Goal: Task Accomplishment & Management: Manage account settings

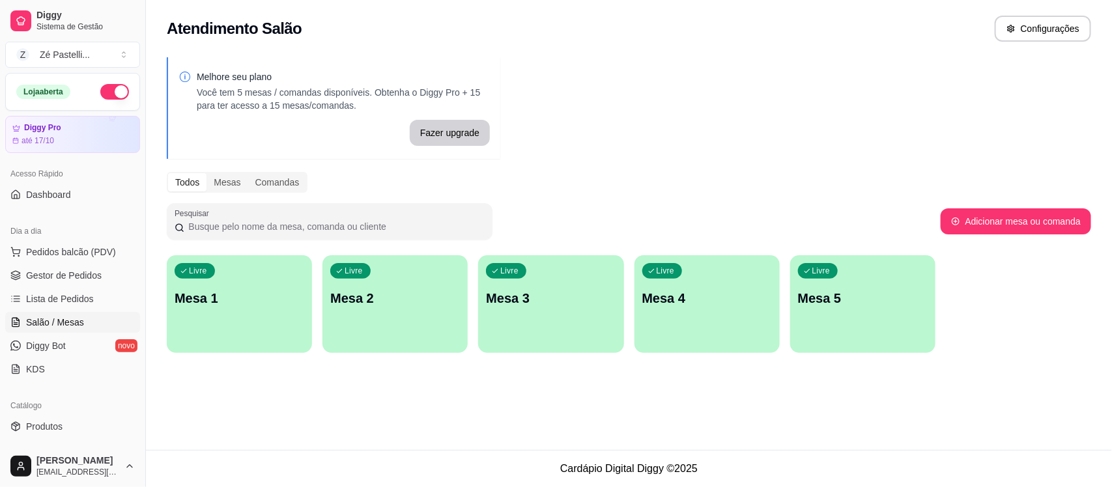
click at [229, 279] on div "Livre Mesa 1" at bounding box center [239, 296] width 145 height 82
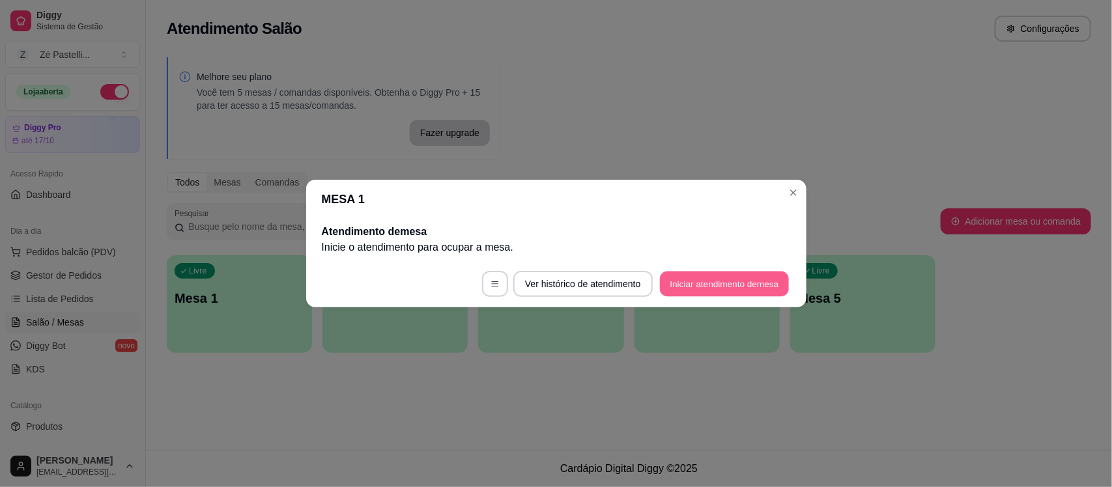
click at [720, 288] on button "Iniciar atendimento de mesa" at bounding box center [724, 284] width 129 height 25
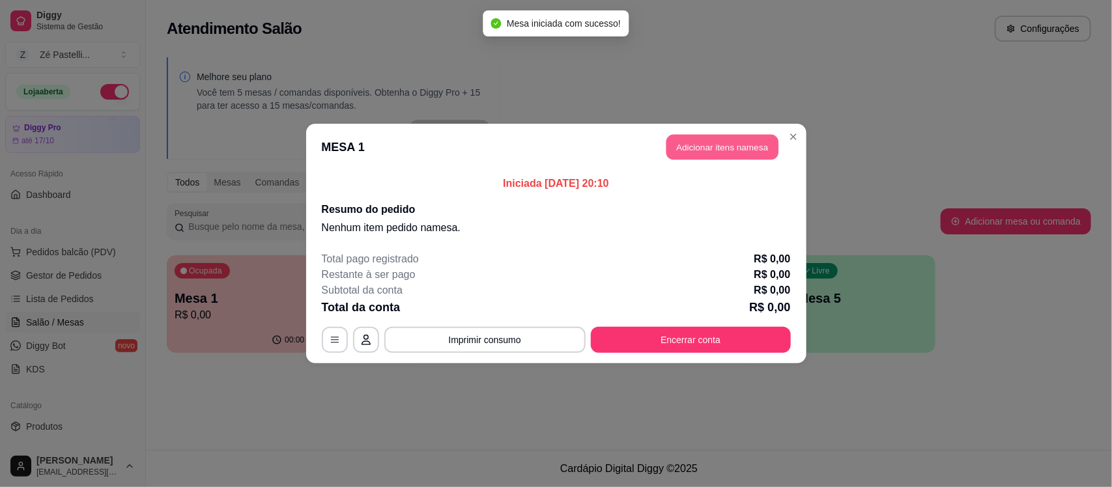
click at [721, 144] on button "Adicionar itens na mesa" at bounding box center [722, 147] width 112 height 25
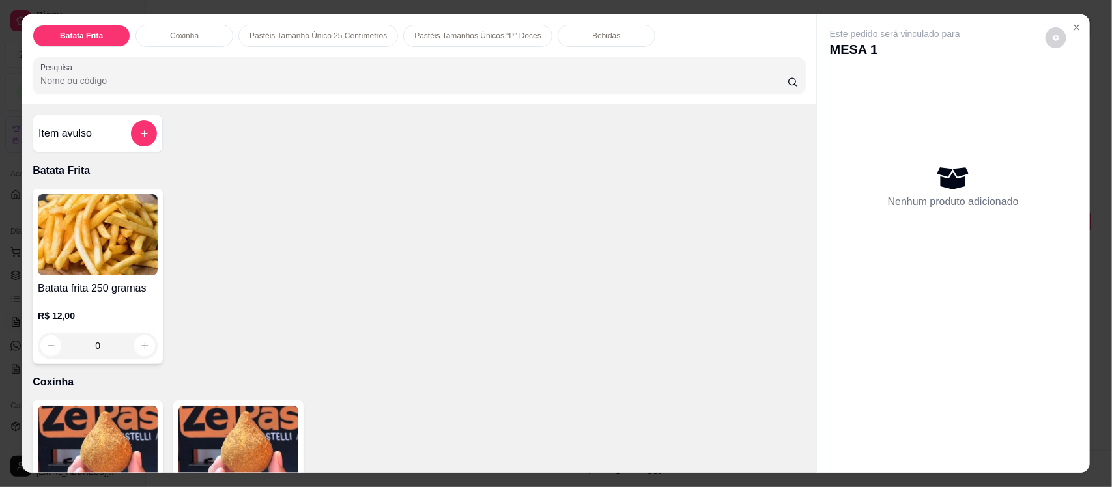
click at [249, 78] on input "Pesquisa" at bounding box center [413, 80] width 747 height 13
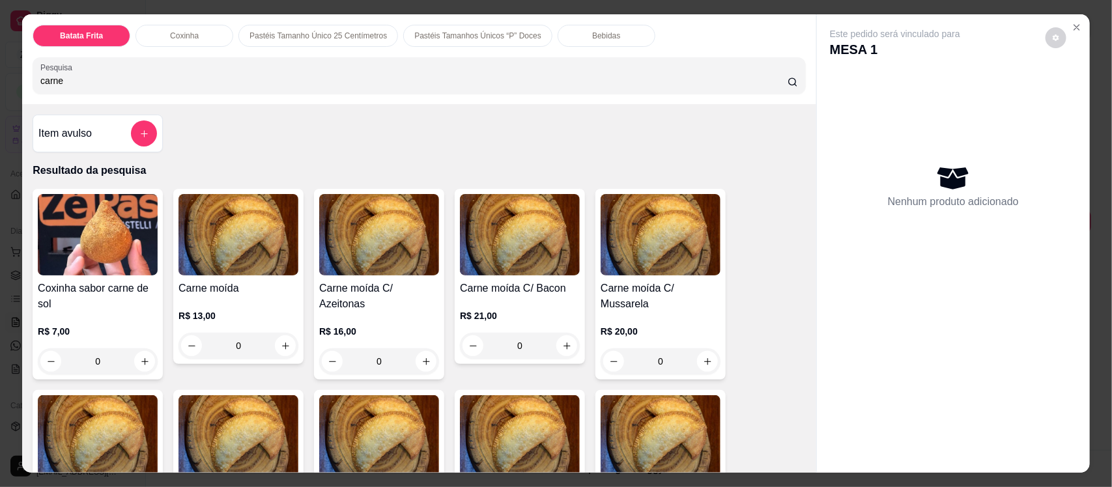
type input "carne"
click at [247, 251] on img at bounding box center [238, 234] width 120 height 81
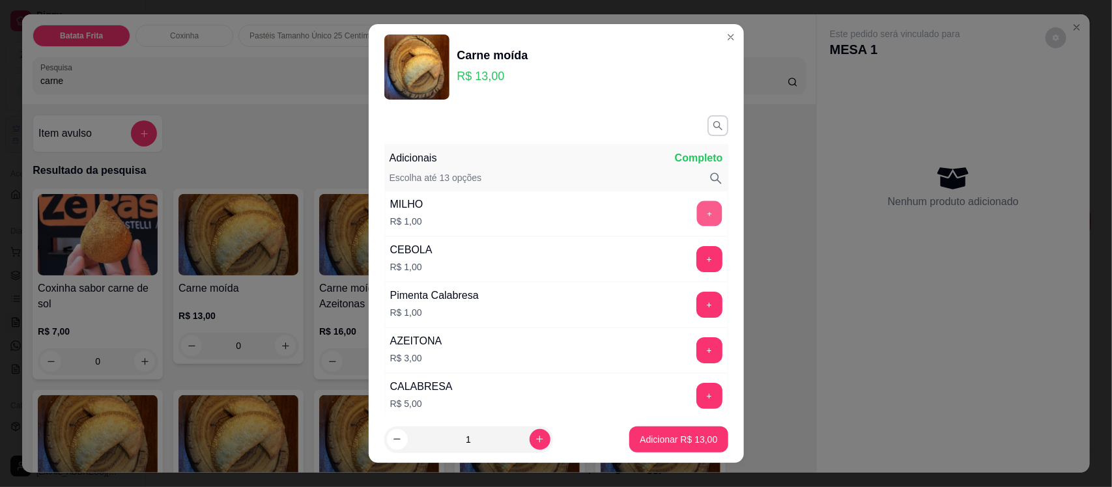
click at [696, 216] on button "+" at bounding box center [708, 213] width 25 height 25
click at [631, 430] on button "Adicionar R$ 14,00" at bounding box center [679, 439] width 96 height 25
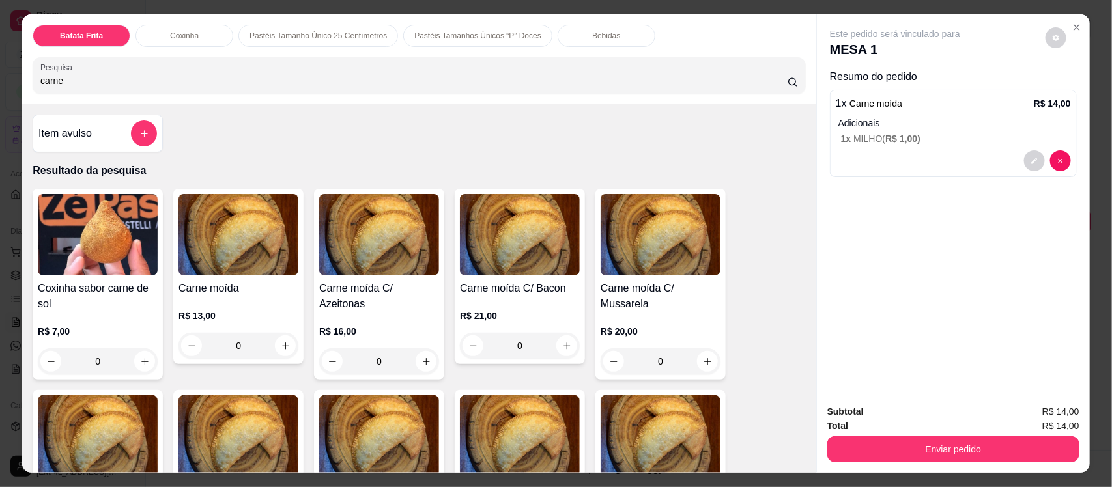
click at [568, 34] on div "Bebidas" at bounding box center [606, 36] width 98 height 22
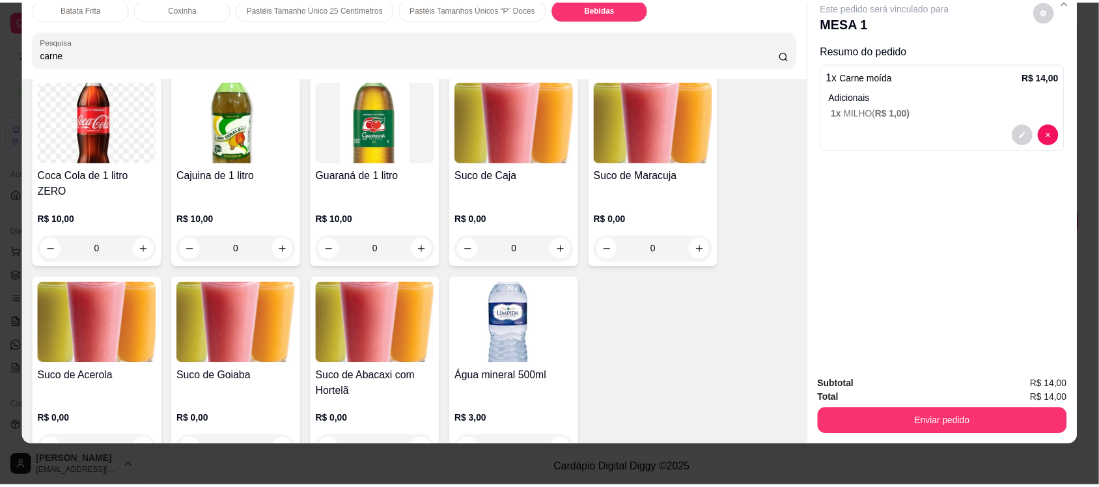
scroll to position [3544, 0]
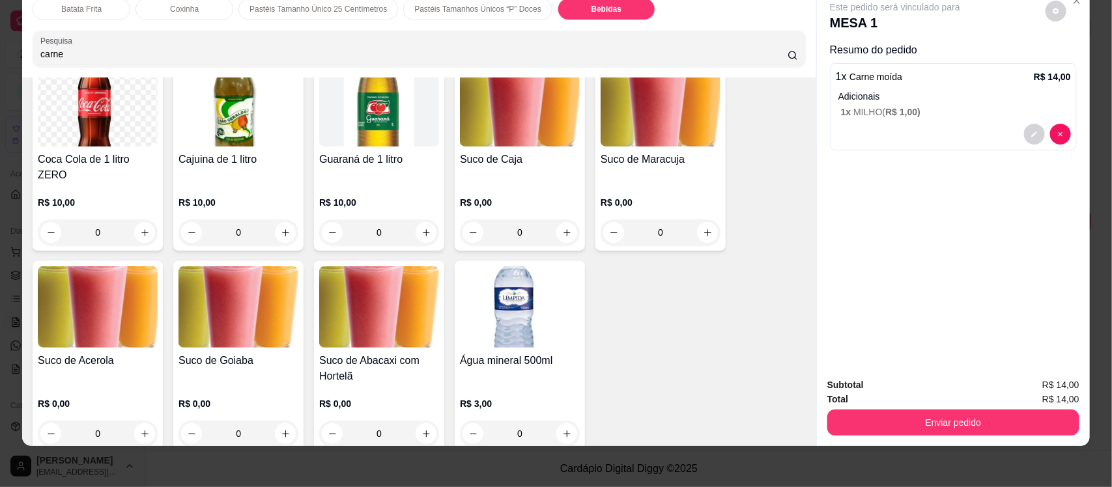
click at [392, 298] on img at bounding box center [379, 306] width 120 height 81
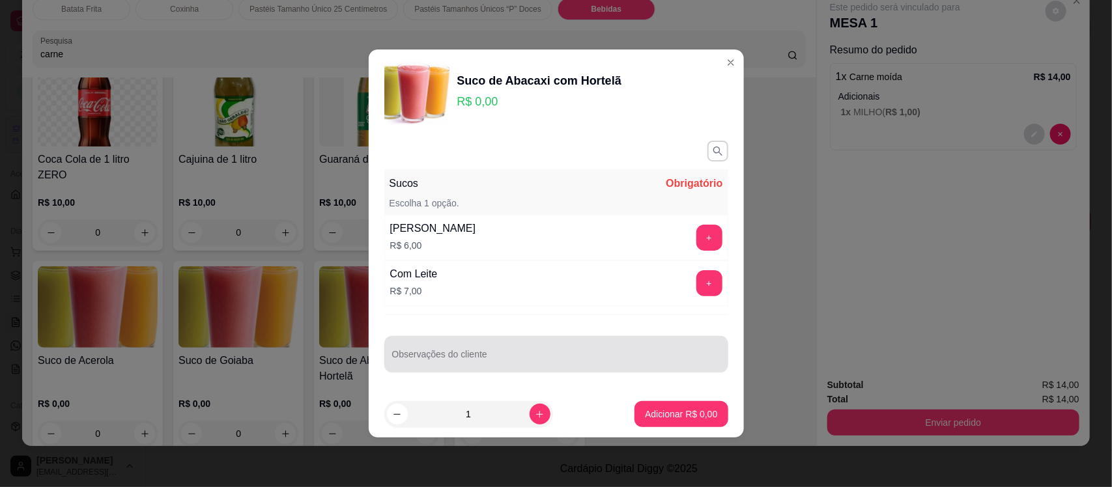
click at [503, 352] on div at bounding box center [556, 354] width 328 height 26
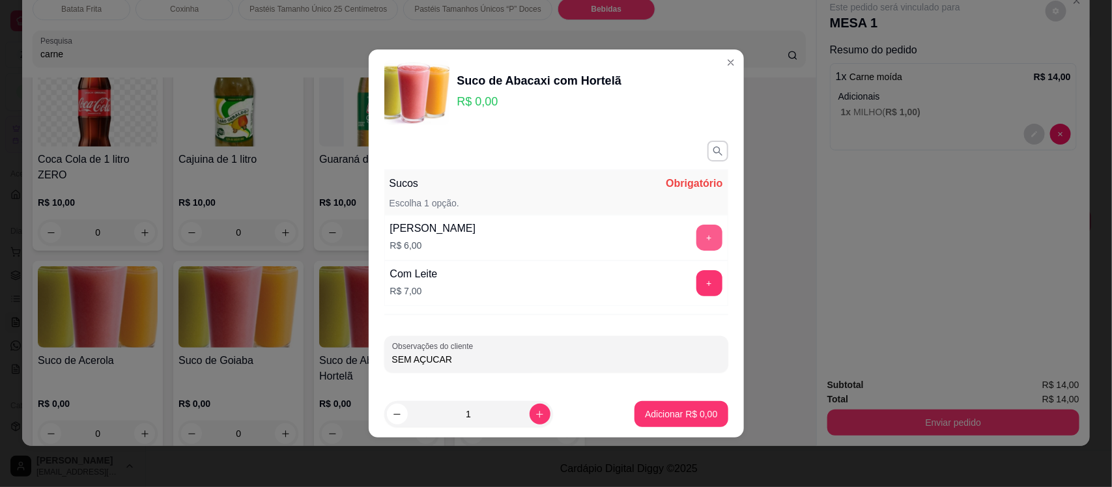
type input "SEM AÇUCAR"
click at [696, 232] on button "+" at bounding box center [708, 237] width 25 height 25
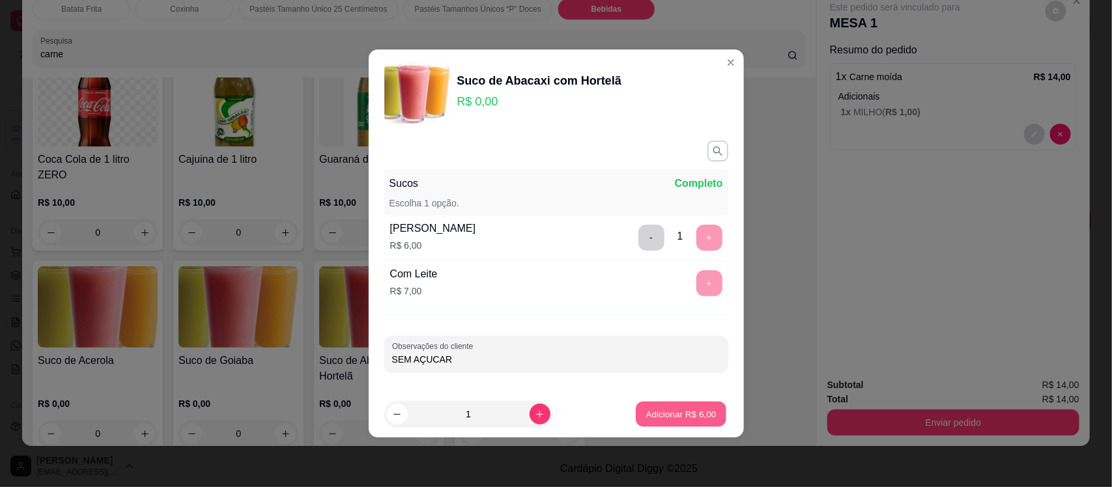
click at [674, 414] on p "Adicionar R$ 6,00" at bounding box center [681, 414] width 70 height 12
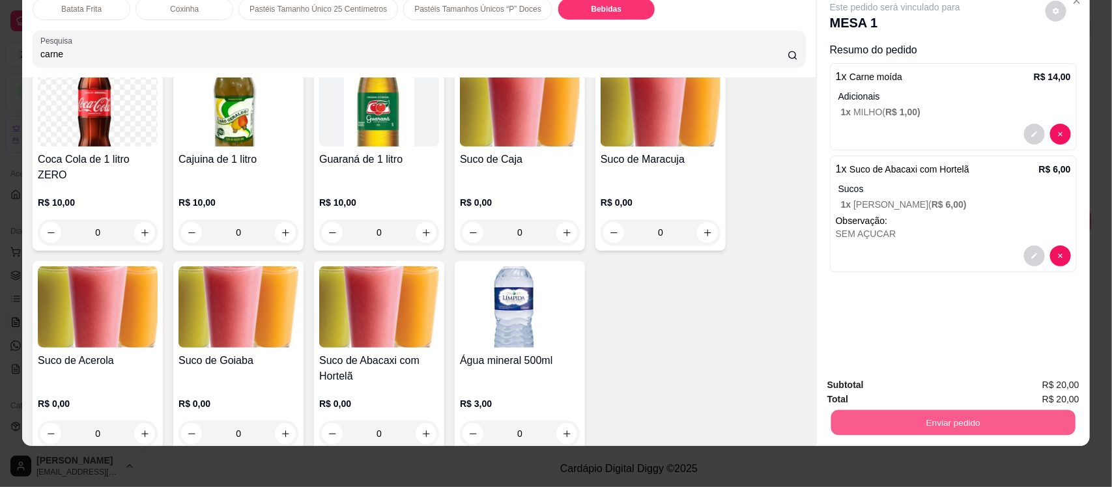
click at [896, 416] on button "Enviar pedido" at bounding box center [953, 422] width 244 height 25
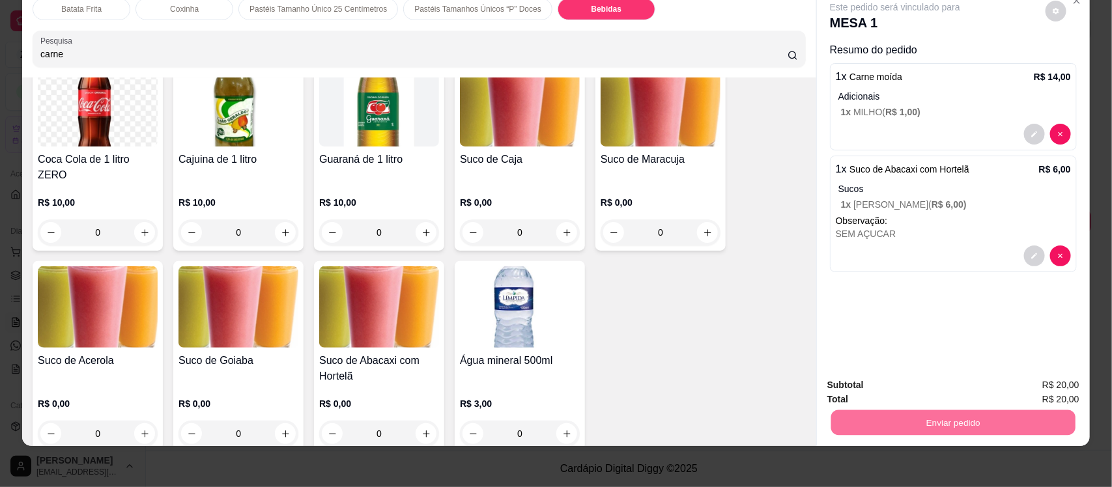
click at [1052, 386] on button "Enviar pedido" at bounding box center [1045, 390] width 72 height 24
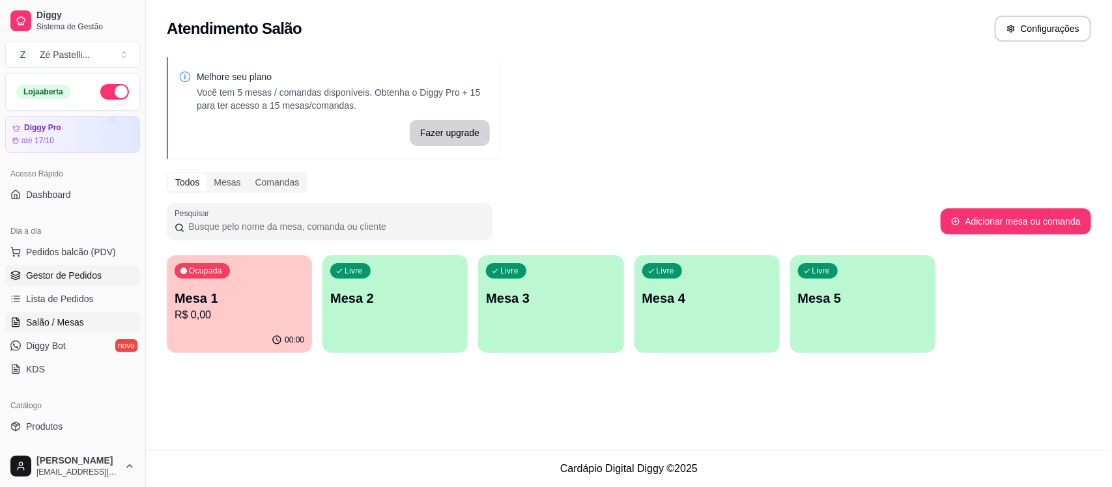
click at [47, 275] on span "Gestor de Pedidos" at bounding box center [64, 275] width 76 height 13
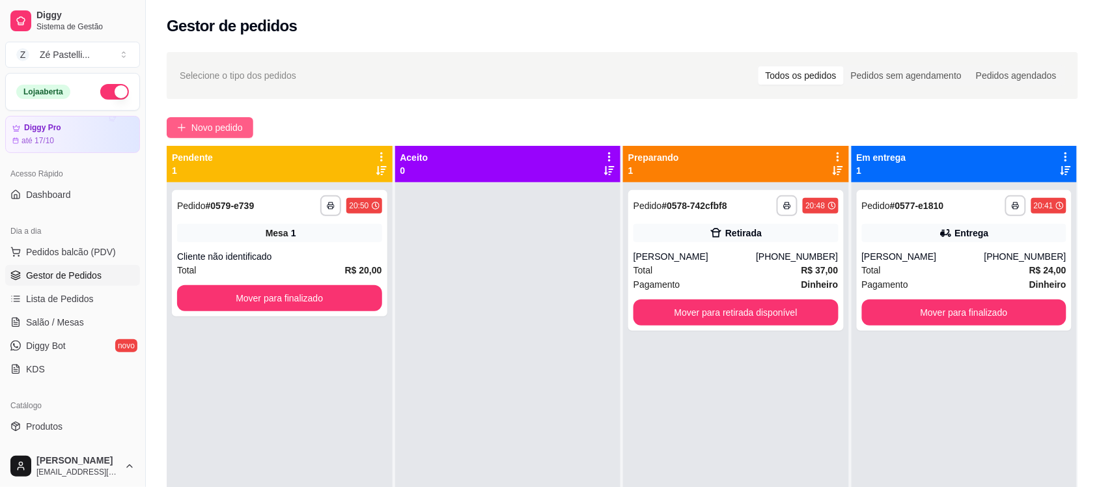
click at [217, 132] on span "Novo pedido" at bounding box center [216, 127] width 51 height 14
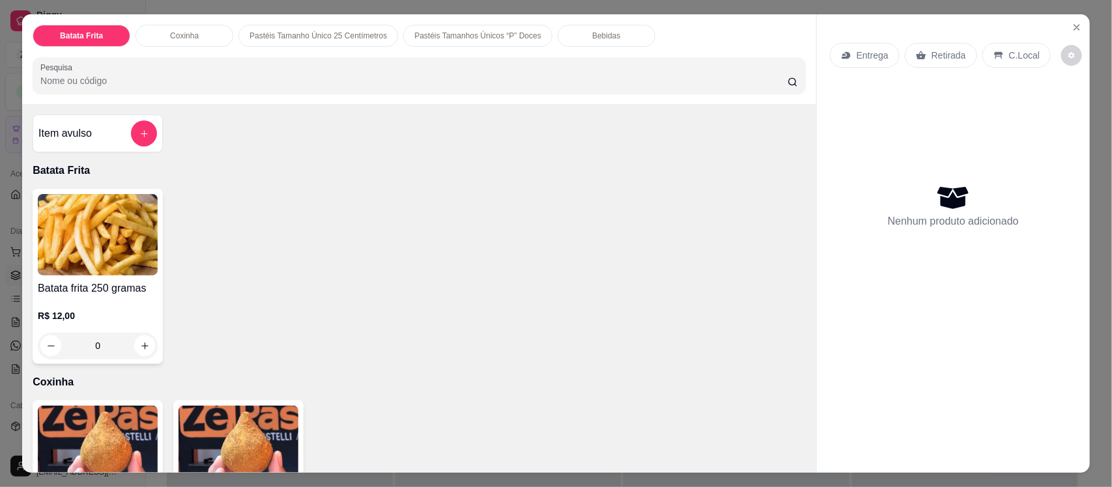
click at [151, 78] on input "Pesquisa" at bounding box center [413, 80] width 747 height 13
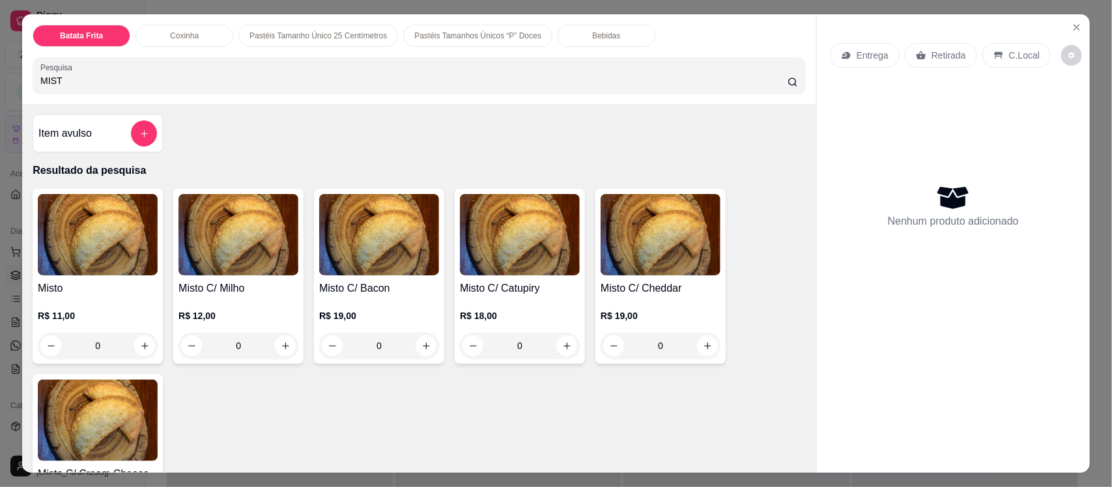
type input "MIST"
click at [242, 247] on img at bounding box center [238, 234] width 120 height 81
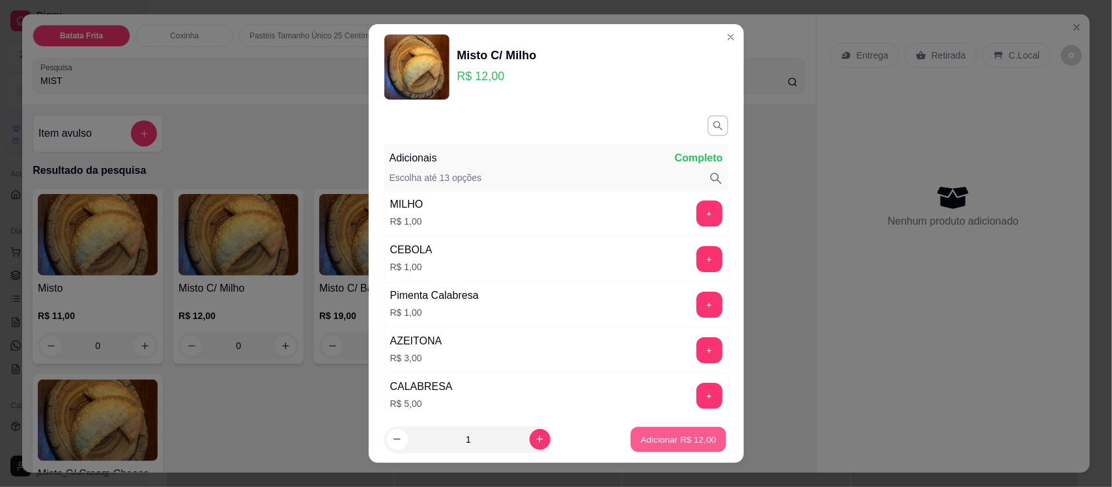
click at [682, 442] on p "Adicionar R$ 12,00" at bounding box center [679, 439] width 76 height 12
type input "1"
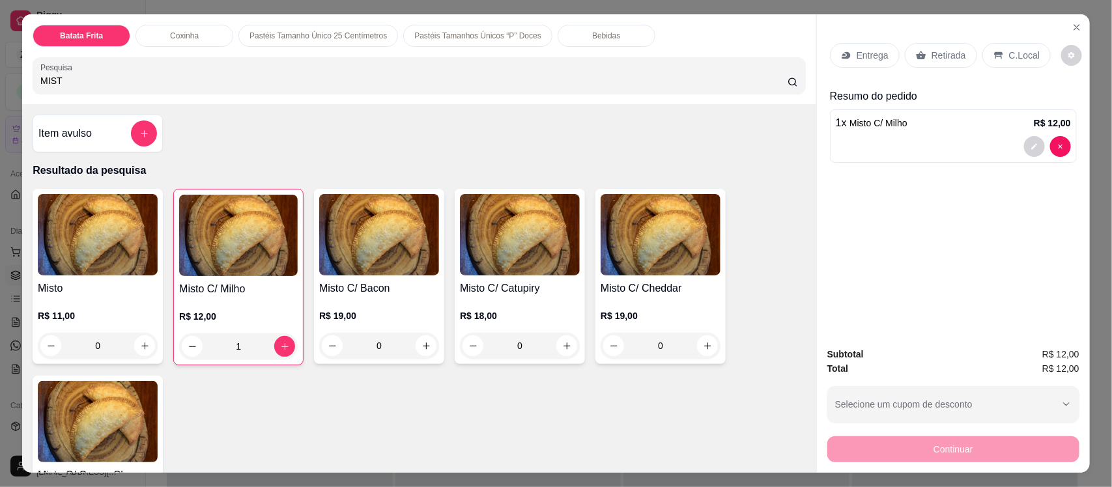
click at [923, 57] on div "Retirada" at bounding box center [941, 55] width 72 height 25
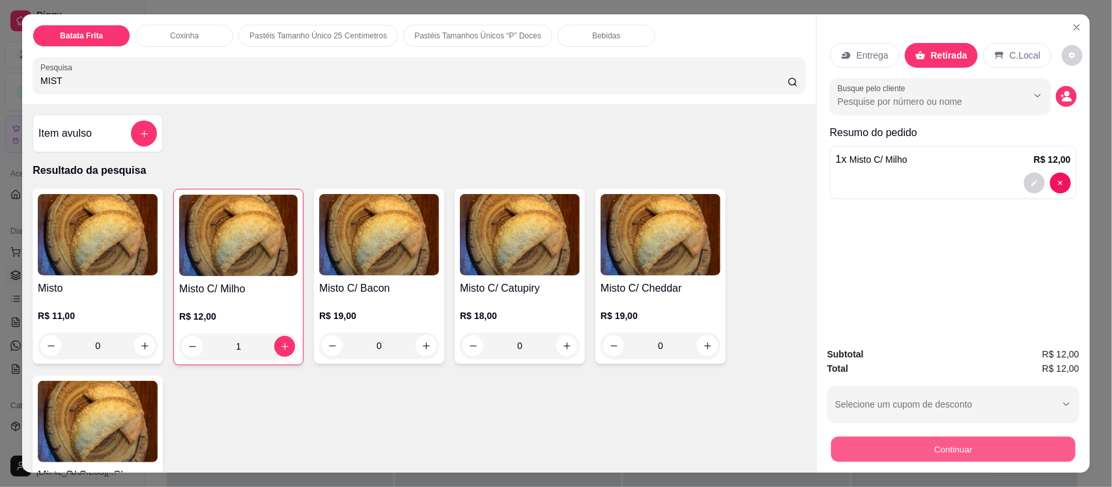
click at [892, 447] on button "Continuar" at bounding box center [953, 448] width 244 height 25
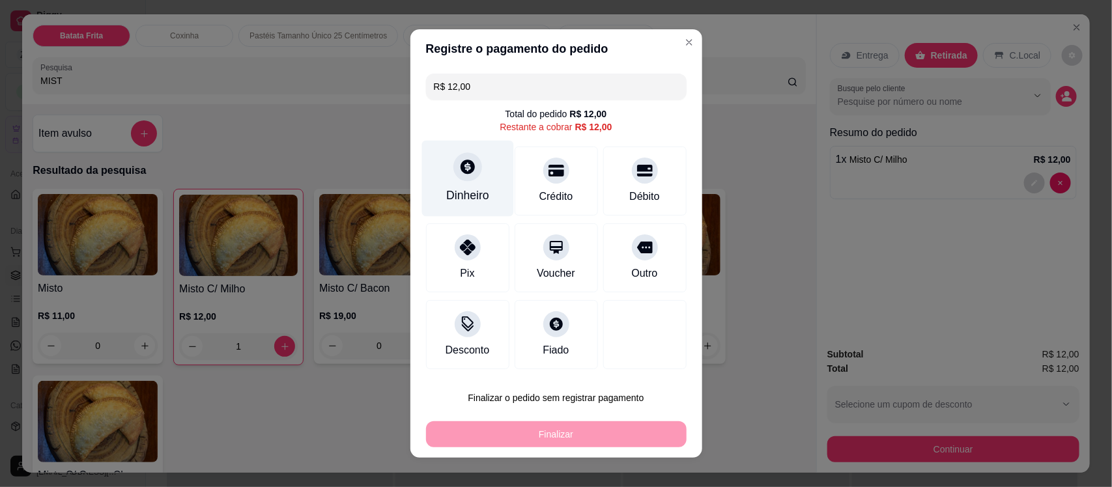
click at [463, 166] on icon at bounding box center [467, 167] width 14 height 14
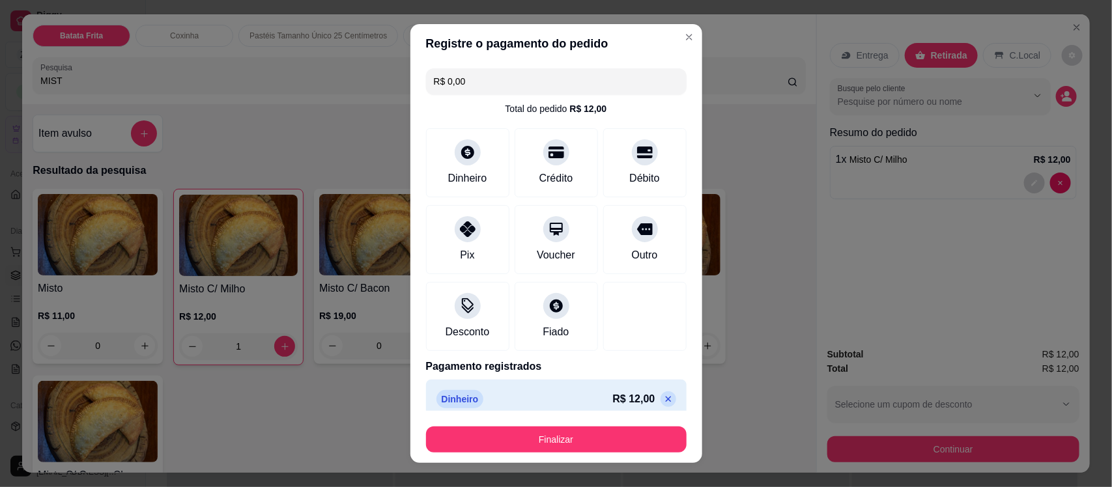
type input "R$ 0,00"
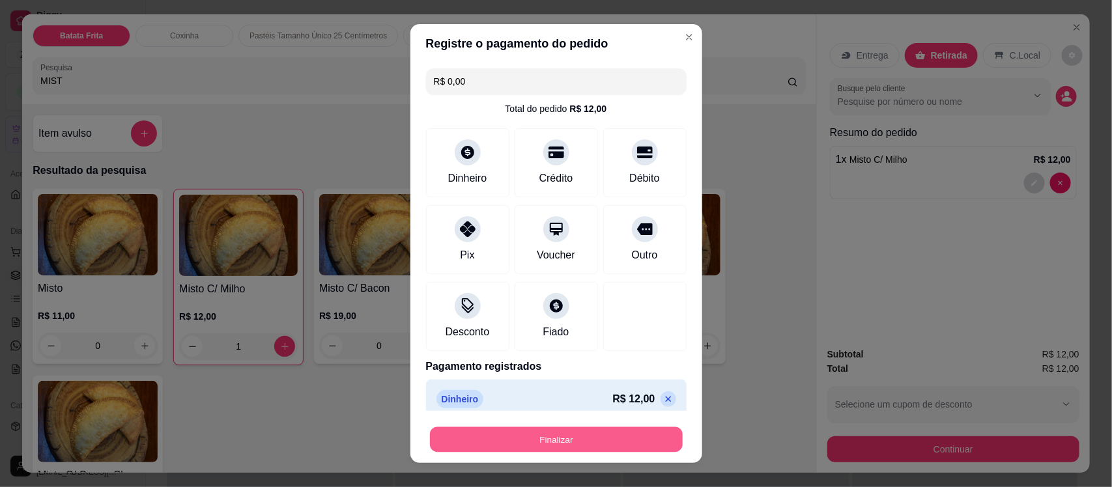
click at [584, 437] on button "Finalizar" at bounding box center [556, 439] width 253 height 25
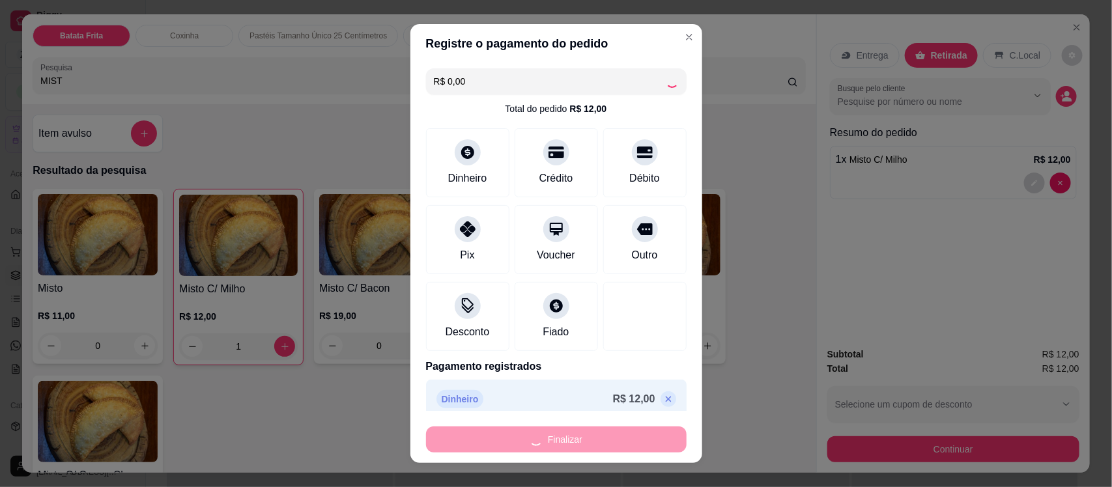
type input "0"
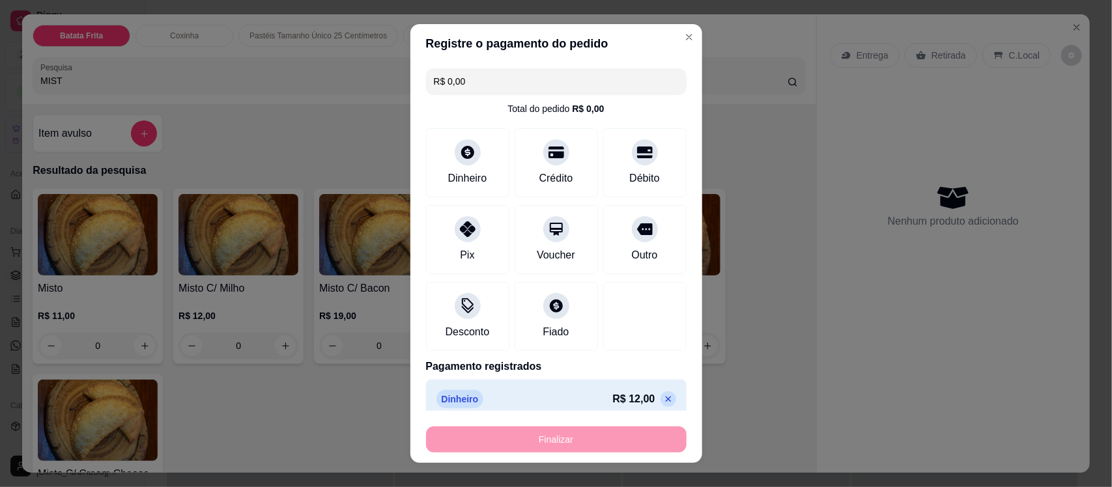
type input "-R$ 12,00"
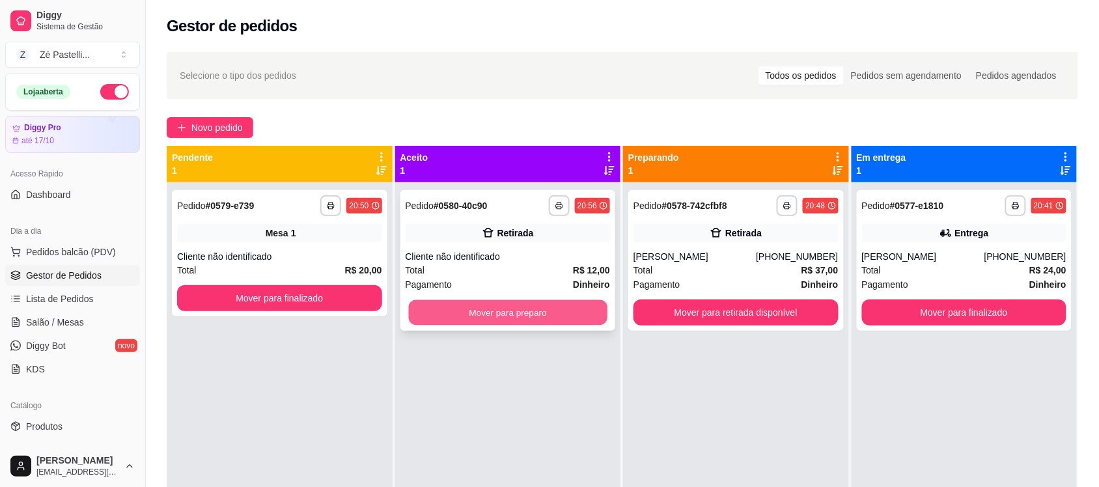
click at [544, 318] on button "Mover para preparo" at bounding box center [507, 312] width 199 height 25
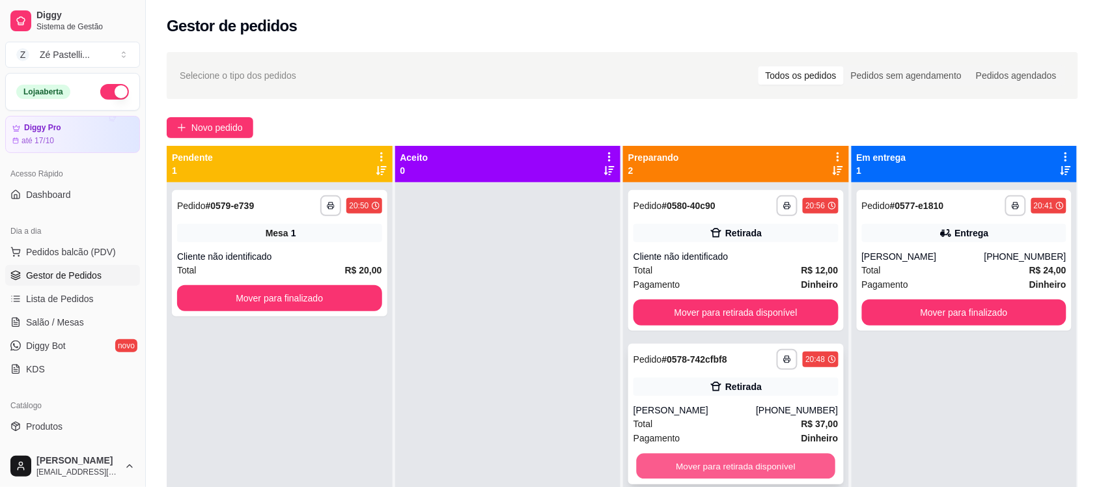
click at [656, 455] on button "Mover para retirada disponível" at bounding box center [736, 466] width 199 height 25
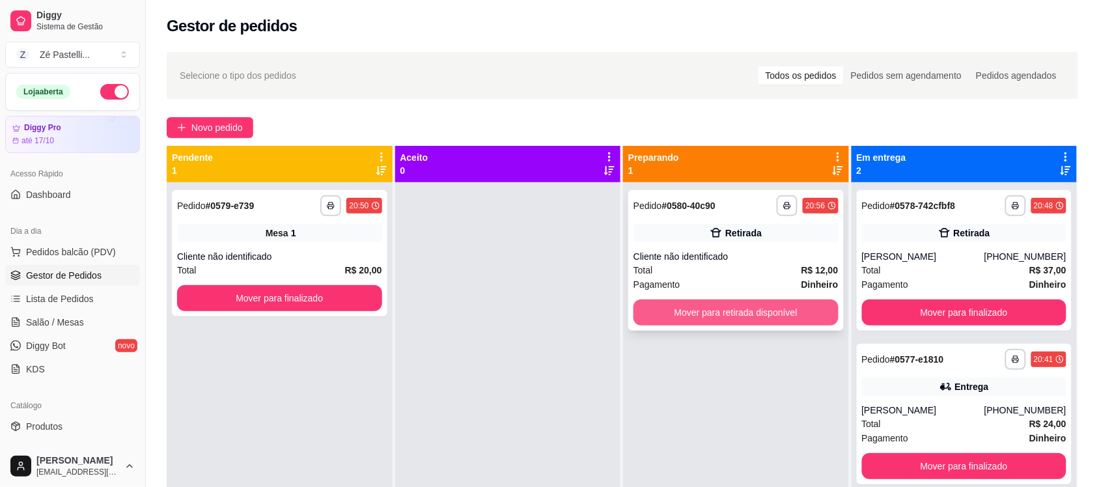
click at [713, 321] on button "Mover para retirada disponível" at bounding box center [736, 313] width 205 height 26
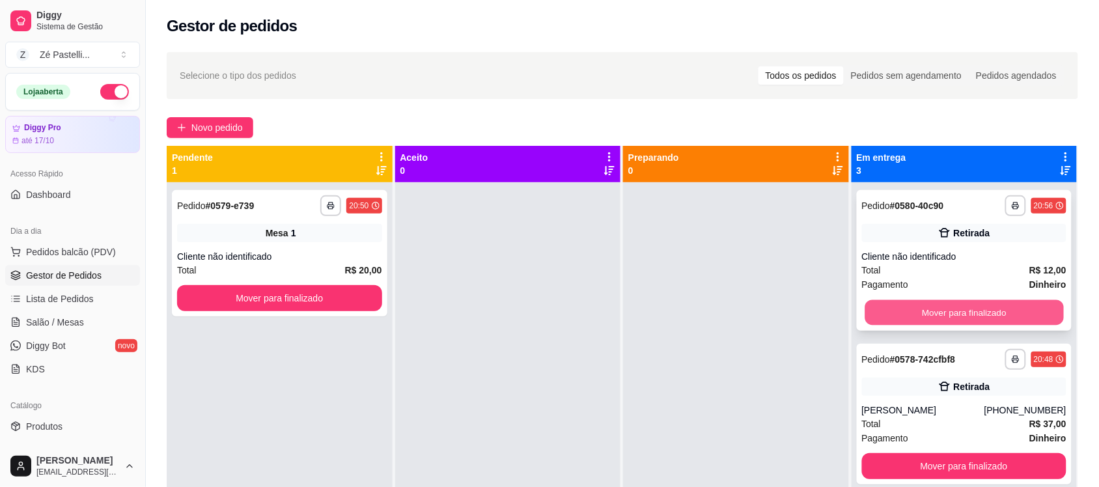
click at [979, 309] on button "Mover para finalizado" at bounding box center [964, 312] width 199 height 25
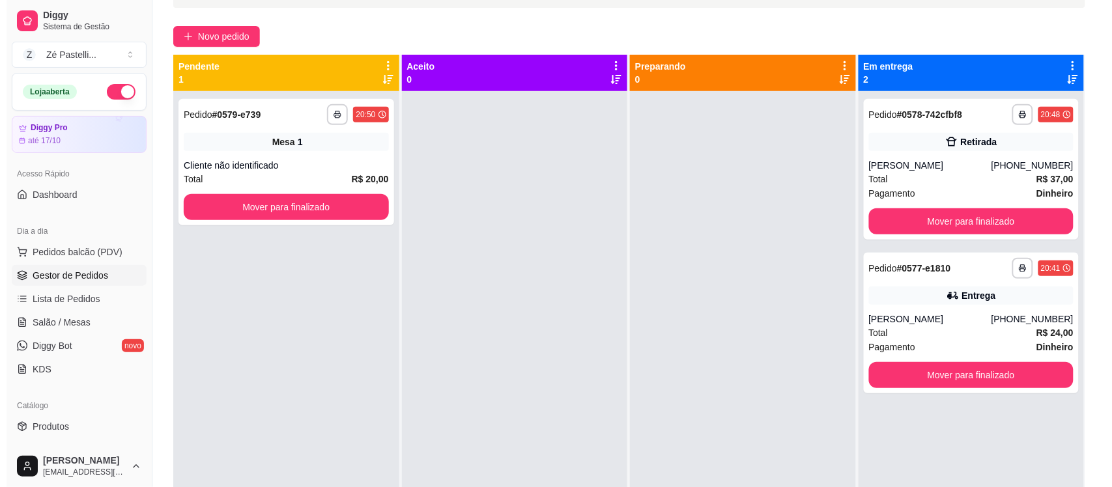
scroll to position [98, 0]
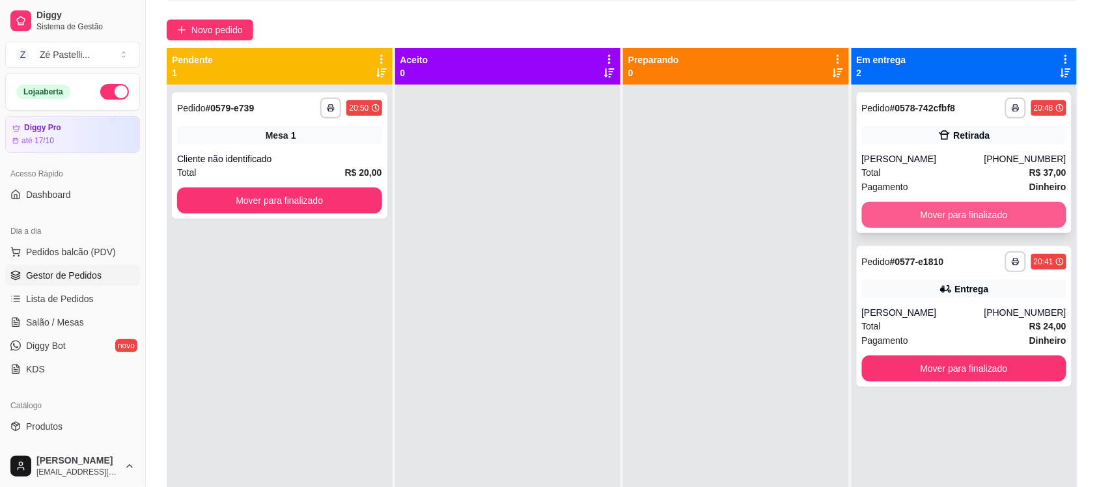
click at [942, 212] on button "Mover para finalizado" at bounding box center [964, 215] width 205 height 26
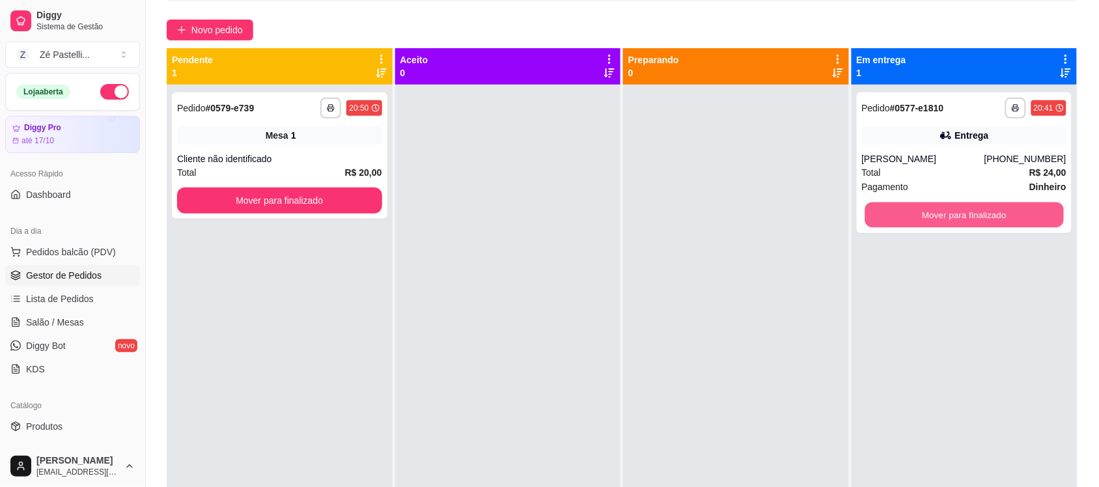
click at [942, 212] on button "Mover para finalizado" at bounding box center [964, 215] width 199 height 25
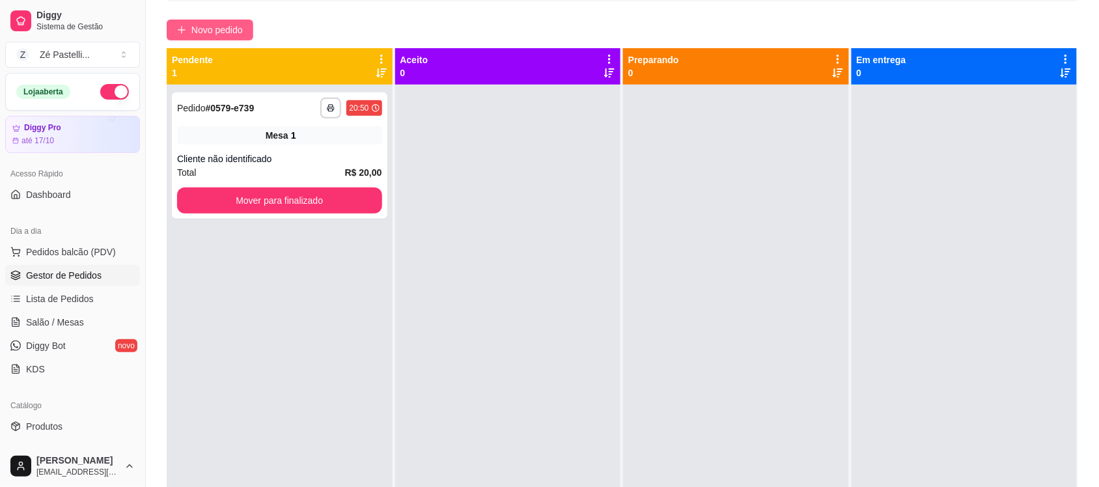
click at [192, 25] on span "Novo pedido" at bounding box center [216, 30] width 51 height 14
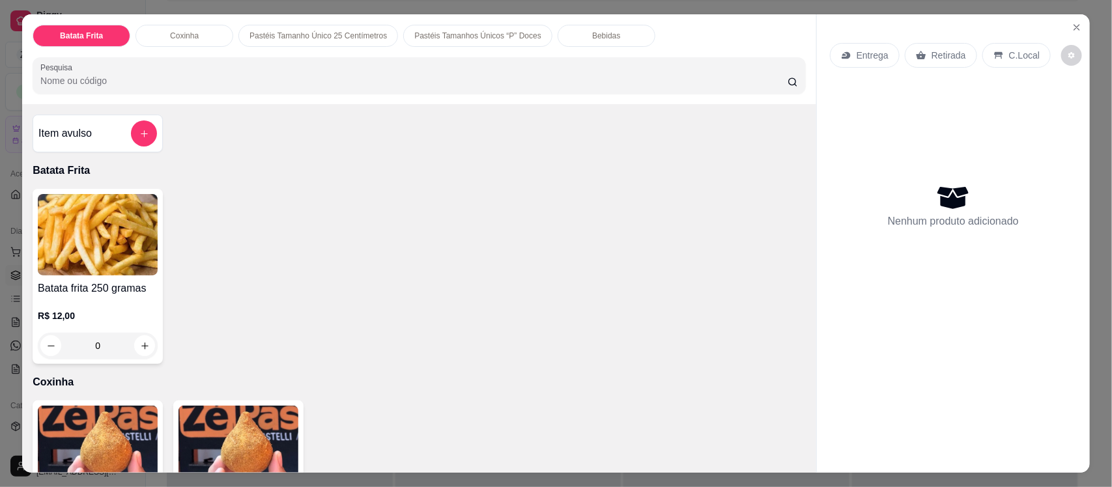
click at [210, 425] on img at bounding box center [238, 446] width 120 height 81
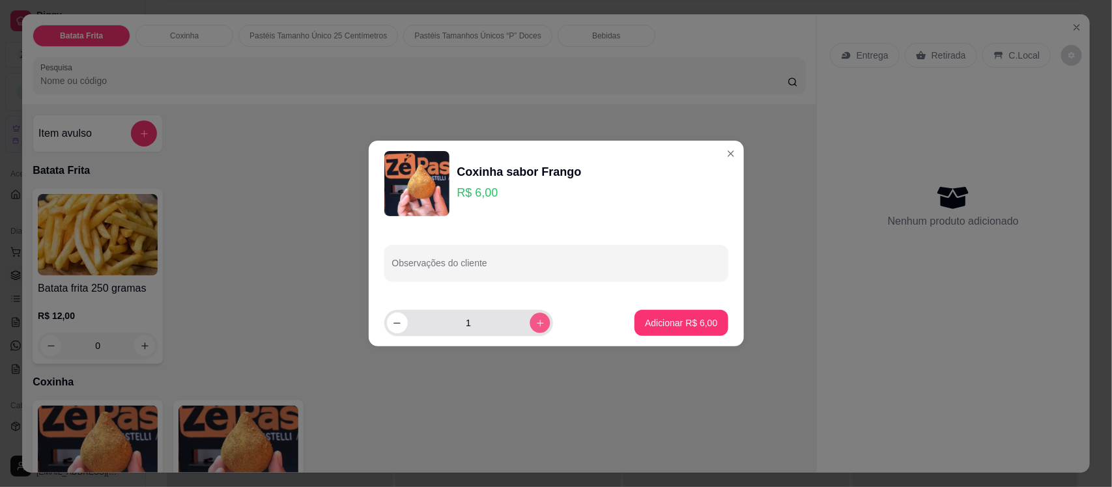
click at [535, 319] on icon "increase-product-quantity" at bounding box center [540, 323] width 10 height 10
type input "3"
click at [658, 324] on p "Adicionar R$ 18,00" at bounding box center [679, 323] width 76 height 12
type input "3"
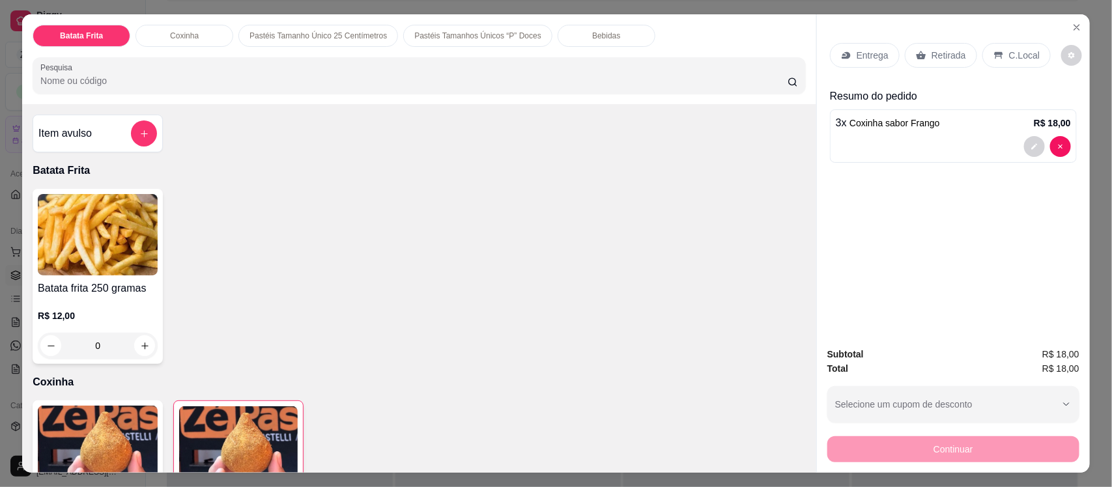
click at [942, 53] on p "Retirada" at bounding box center [948, 55] width 35 height 13
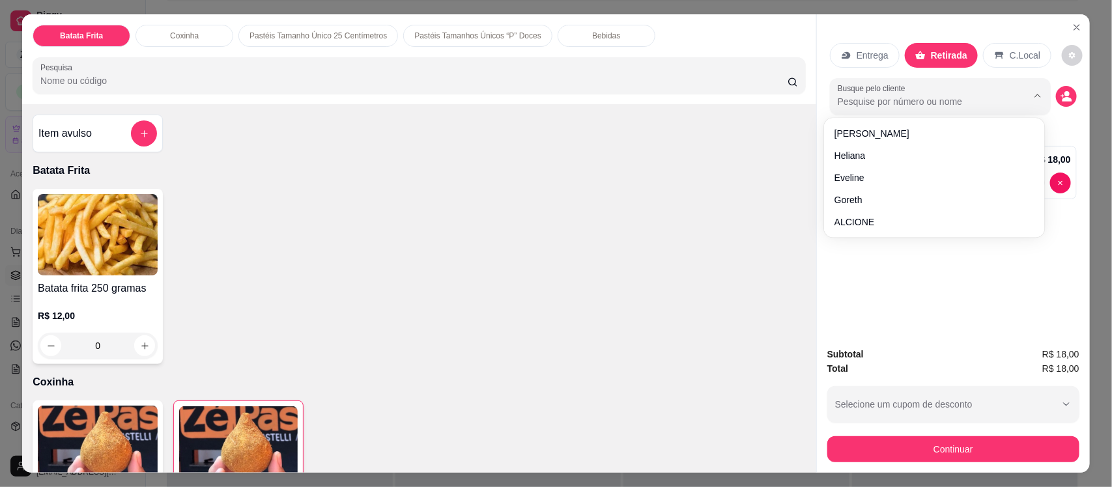
click at [890, 100] on input "Busque pelo cliente" at bounding box center [922, 101] width 169 height 13
type input "j"
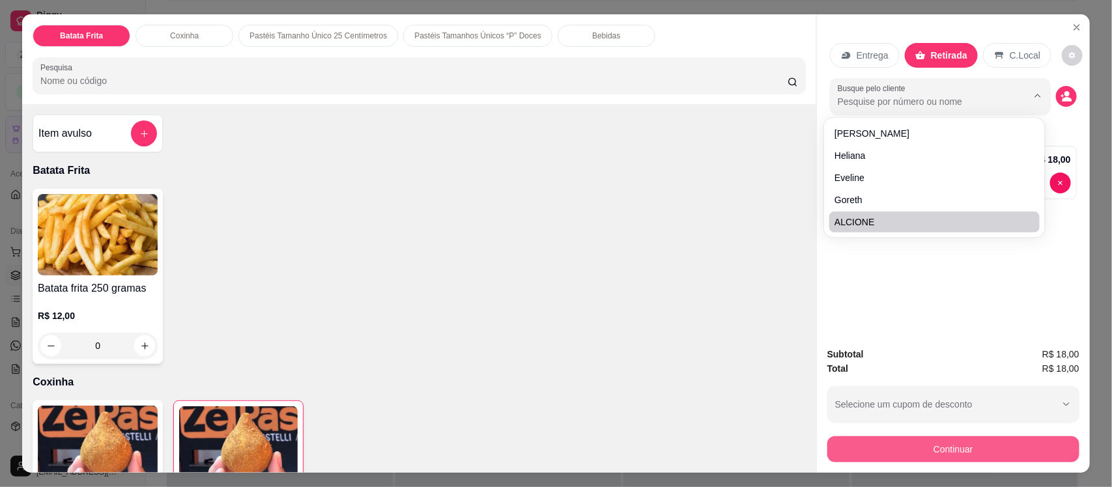
click at [957, 438] on button "Continuar" at bounding box center [953, 449] width 252 height 26
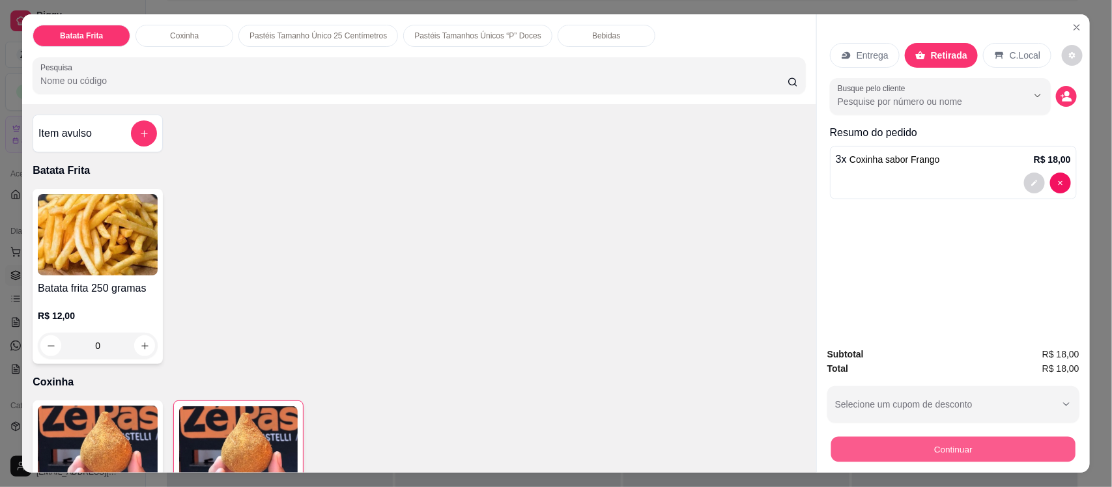
click at [948, 445] on button "Continuar" at bounding box center [953, 448] width 244 height 25
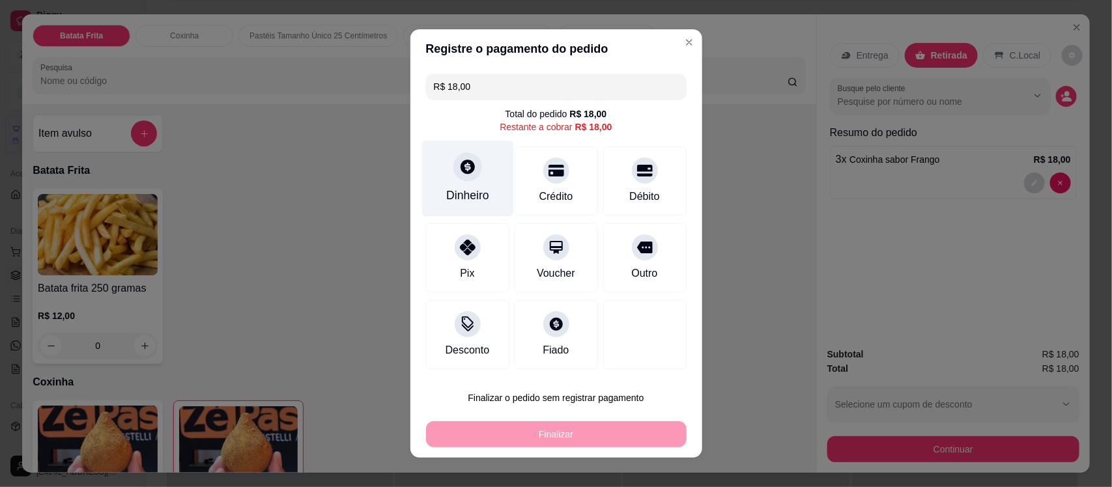
click at [460, 171] on icon at bounding box center [467, 167] width 14 height 14
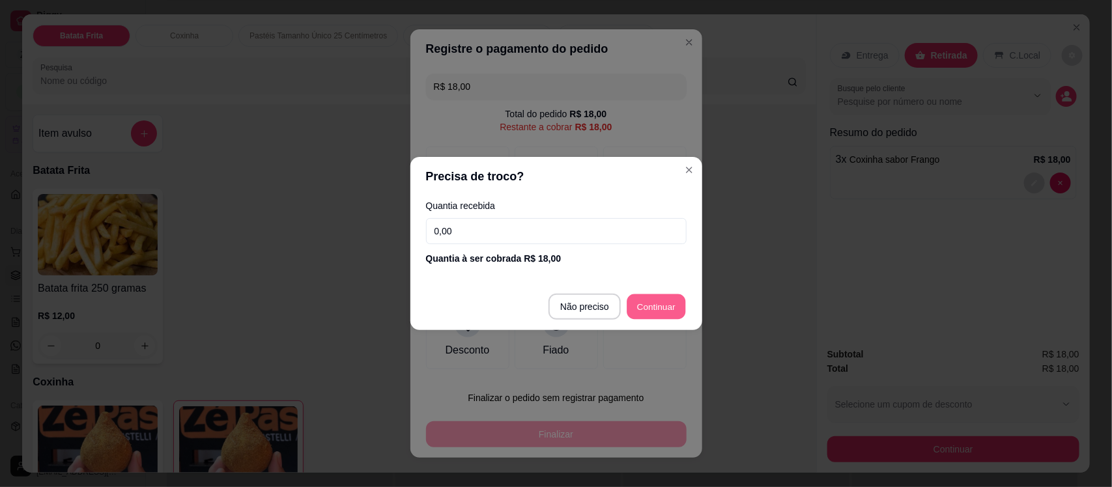
type input "R$ 0,00"
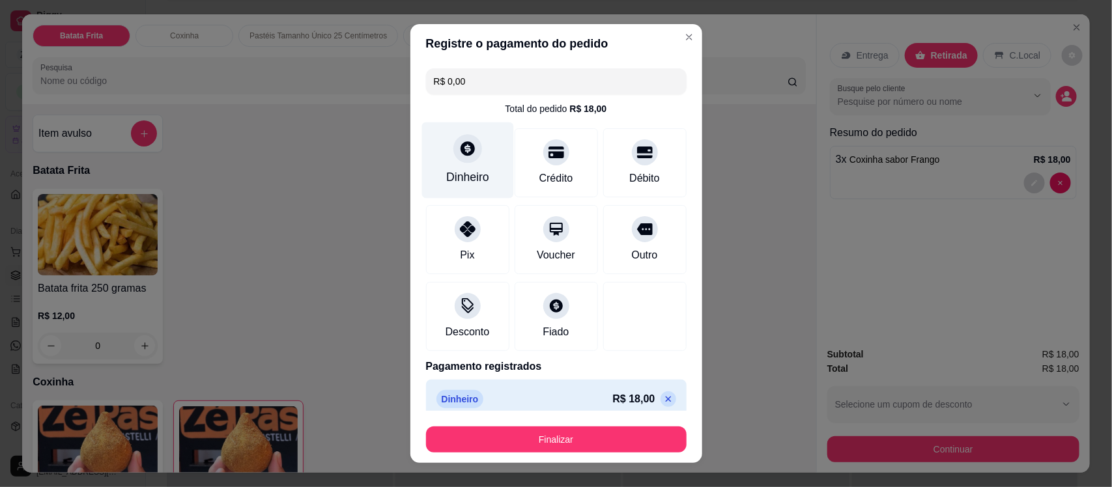
click at [453, 169] on div "Dinheiro" at bounding box center [467, 177] width 43 height 17
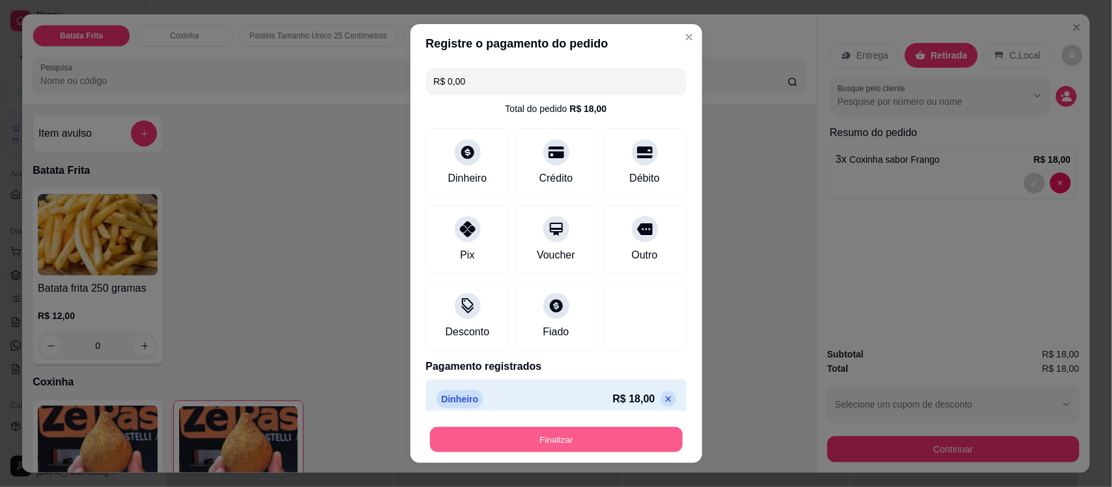
click at [578, 445] on button "Finalizar" at bounding box center [556, 439] width 253 height 25
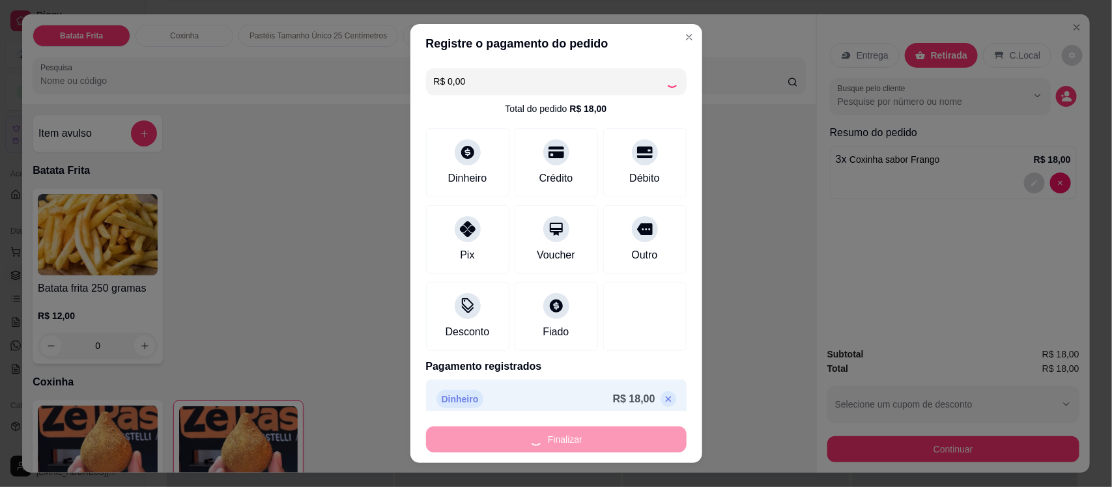
type input "0"
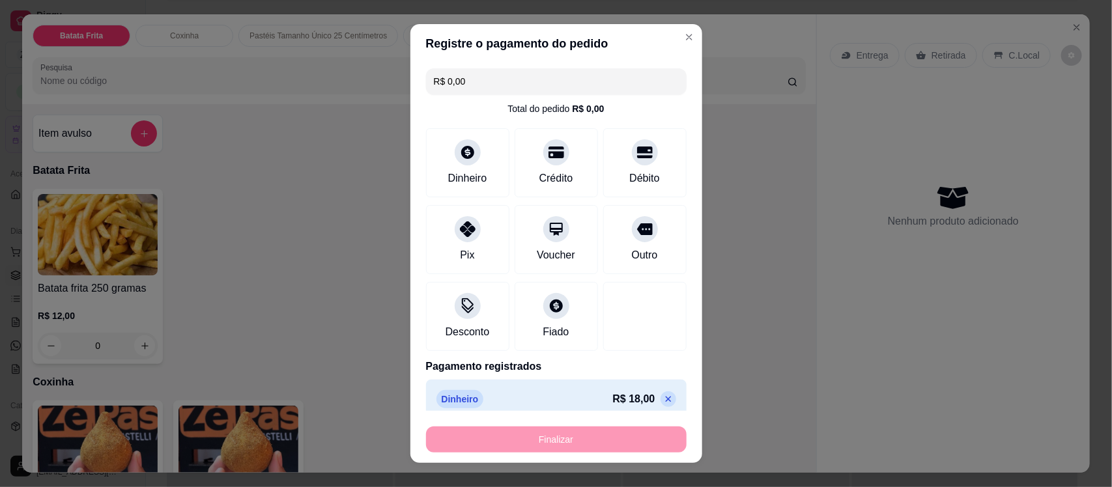
type input "-R$ 18,00"
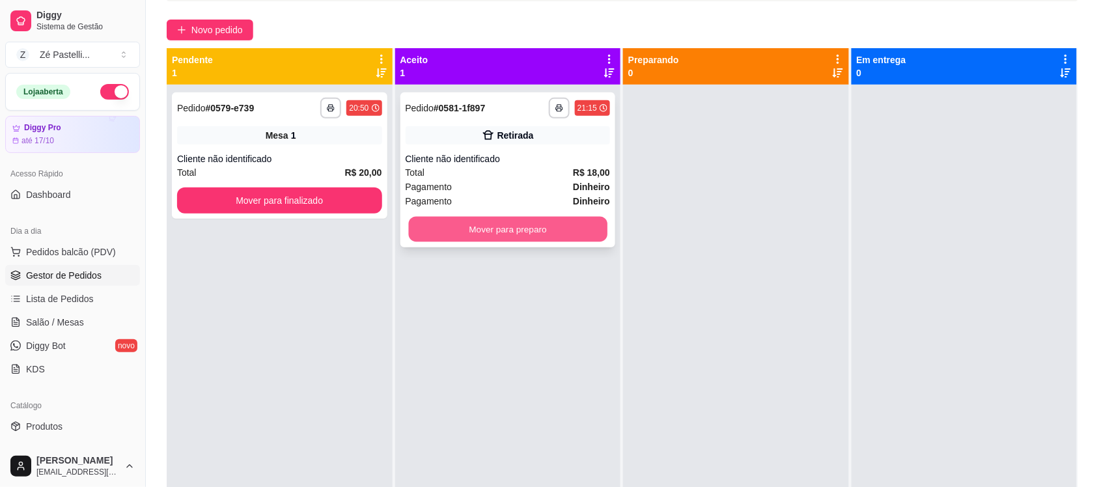
click at [543, 225] on button "Mover para preparo" at bounding box center [507, 229] width 199 height 25
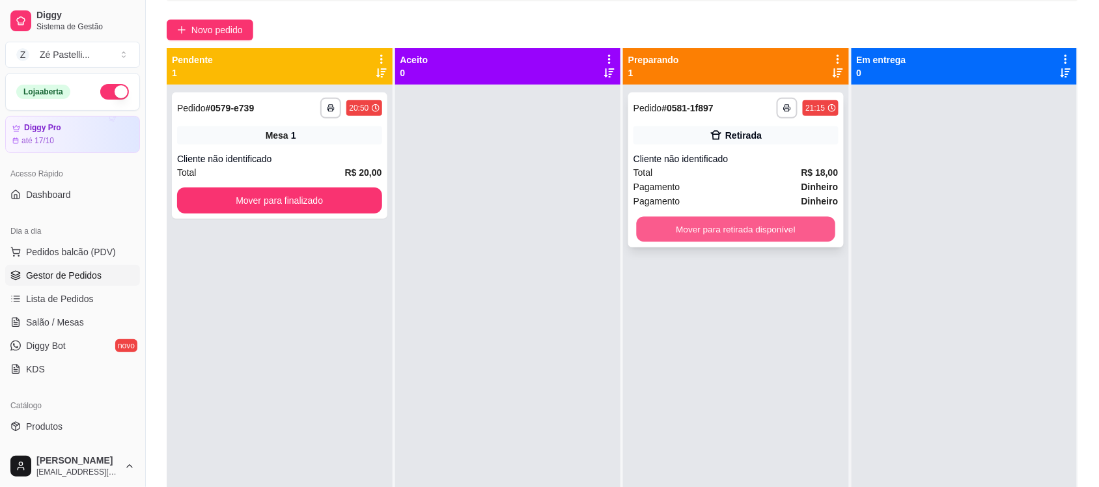
click at [662, 238] on button "Mover para retirada disponível" at bounding box center [736, 229] width 199 height 25
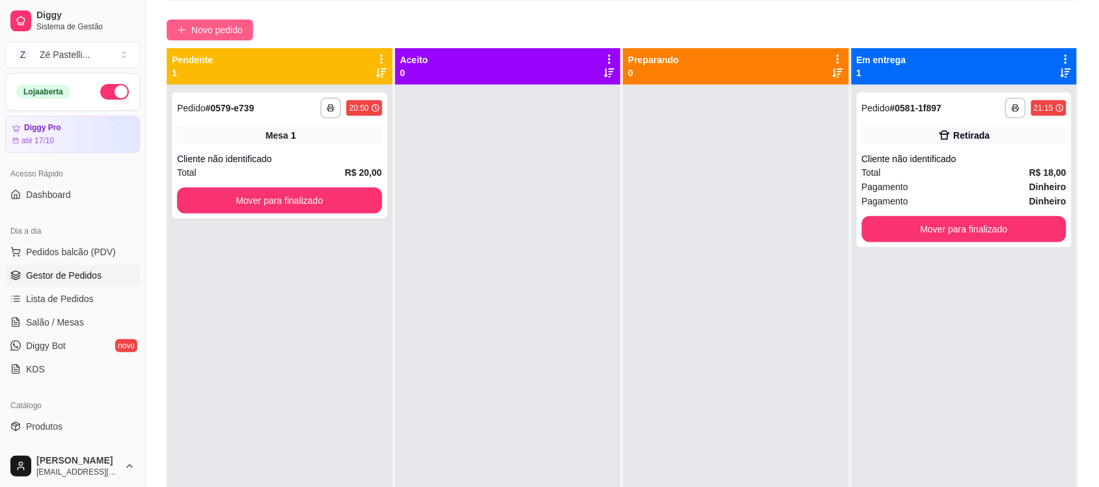
click at [220, 31] on span "Novo pedido" at bounding box center [216, 30] width 51 height 14
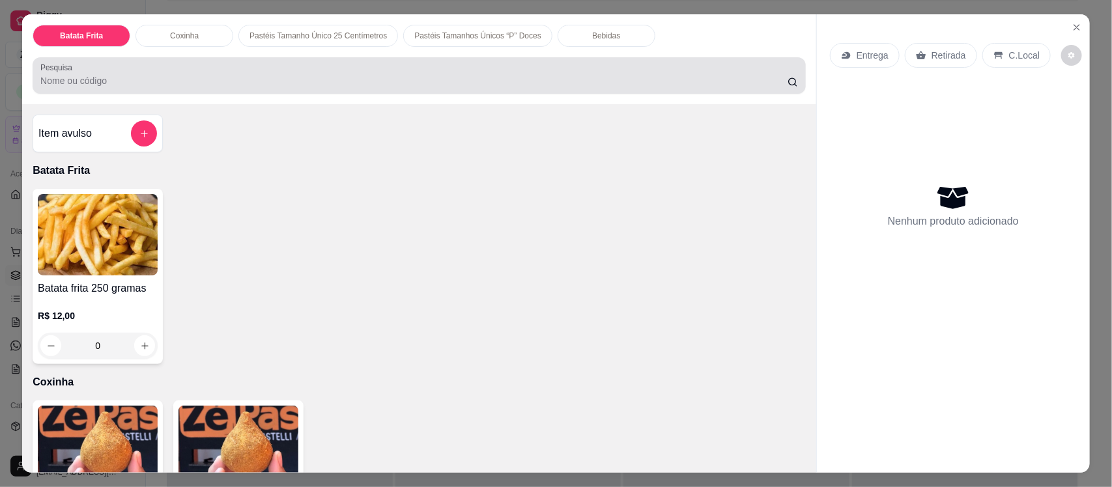
click at [141, 87] on input "Pesquisa" at bounding box center [413, 80] width 747 height 13
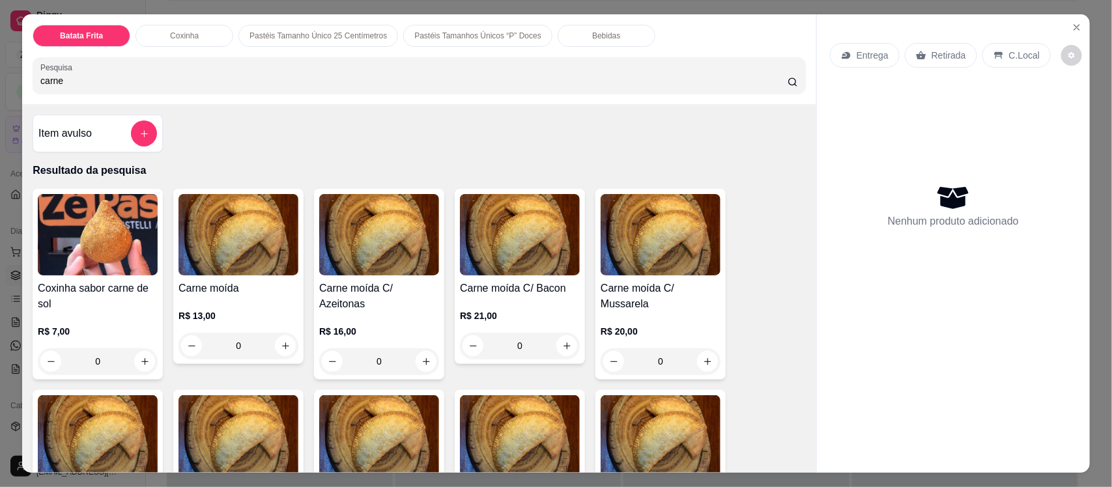
type input "carne"
click at [696, 360] on div "0" at bounding box center [660, 361] width 120 height 26
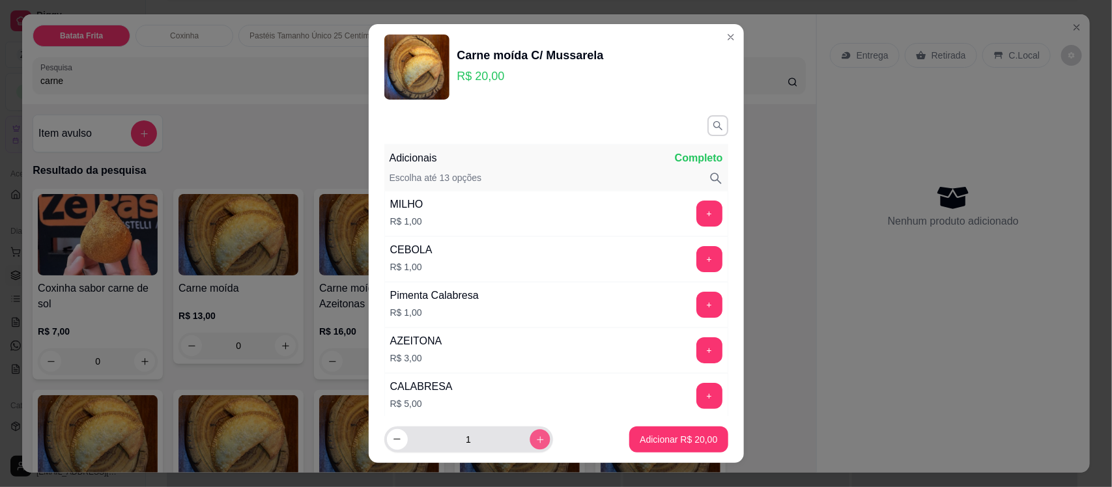
click at [535, 442] on icon "increase-product-quantity" at bounding box center [540, 439] width 10 height 10
type input "2"
click at [651, 442] on p "Adicionar R$ 40,00" at bounding box center [679, 439] width 76 height 12
type input "2"
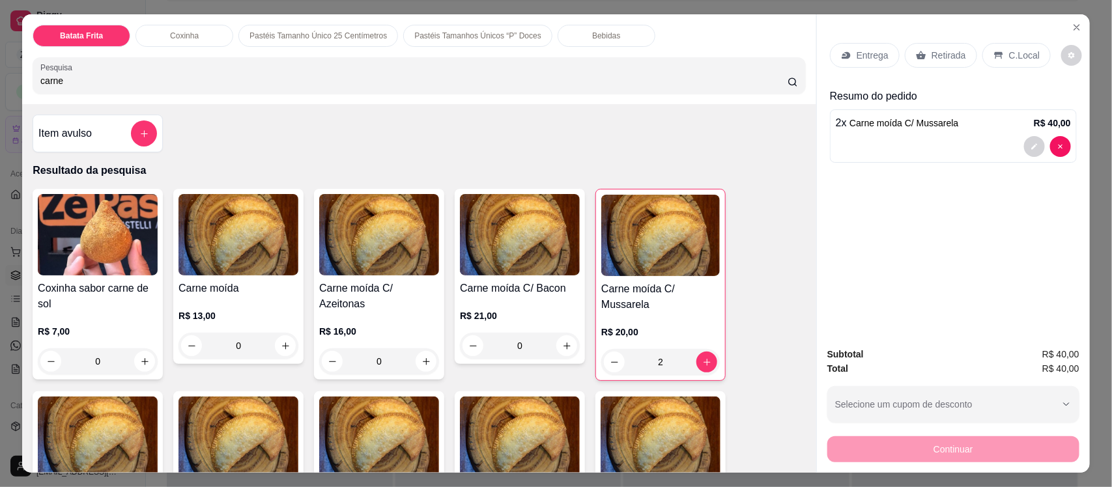
click at [154, 76] on input "carne" at bounding box center [413, 80] width 747 height 13
type input "c"
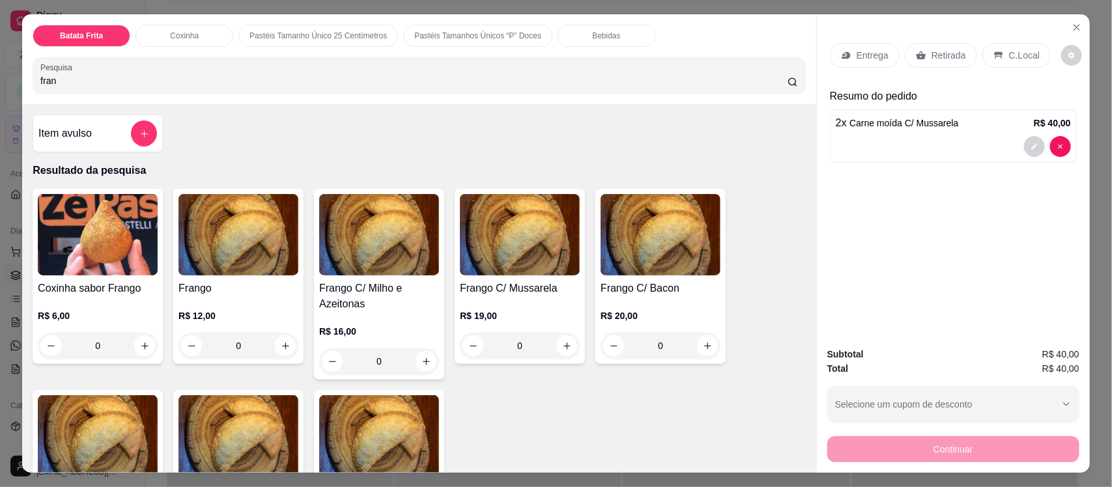
type input "fran"
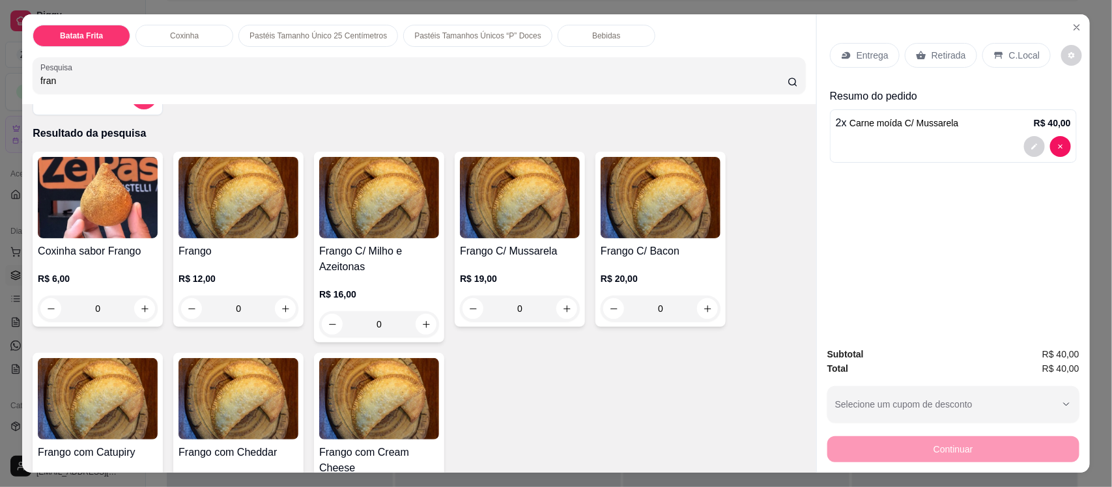
scroll to position [65, 0]
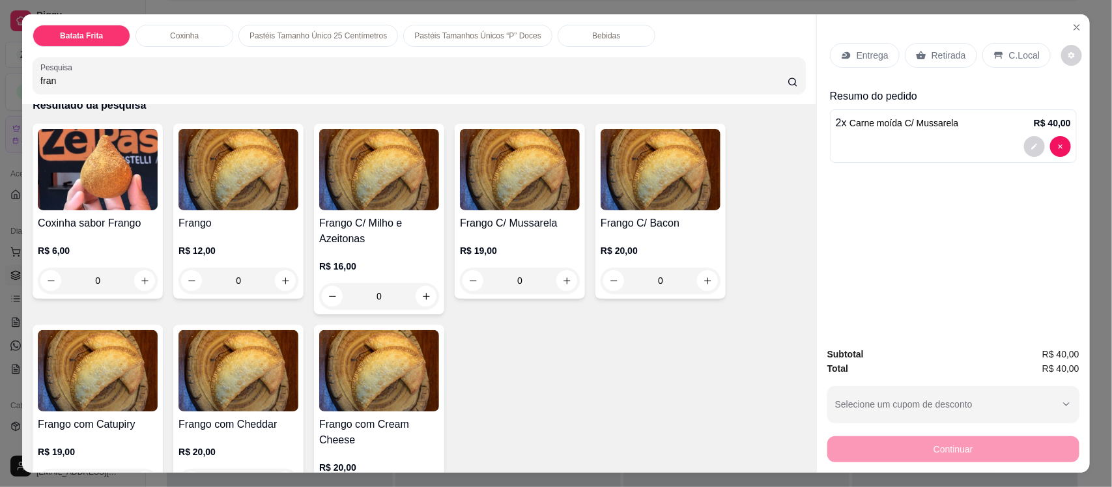
click at [63, 386] on img at bounding box center [98, 370] width 120 height 81
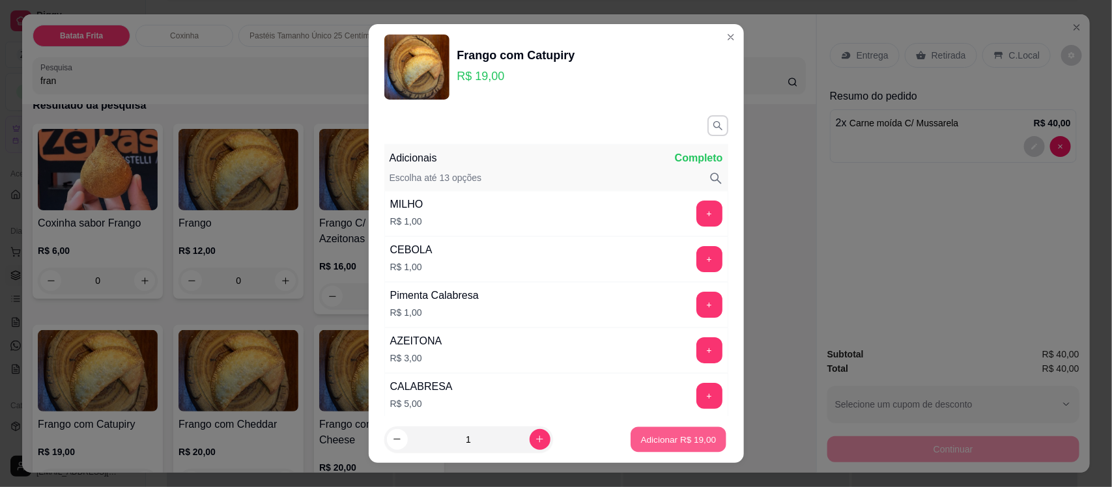
click at [641, 436] on p "Adicionar R$ 19,00" at bounding box center [679, 439] width 76 height 12
type input "1"
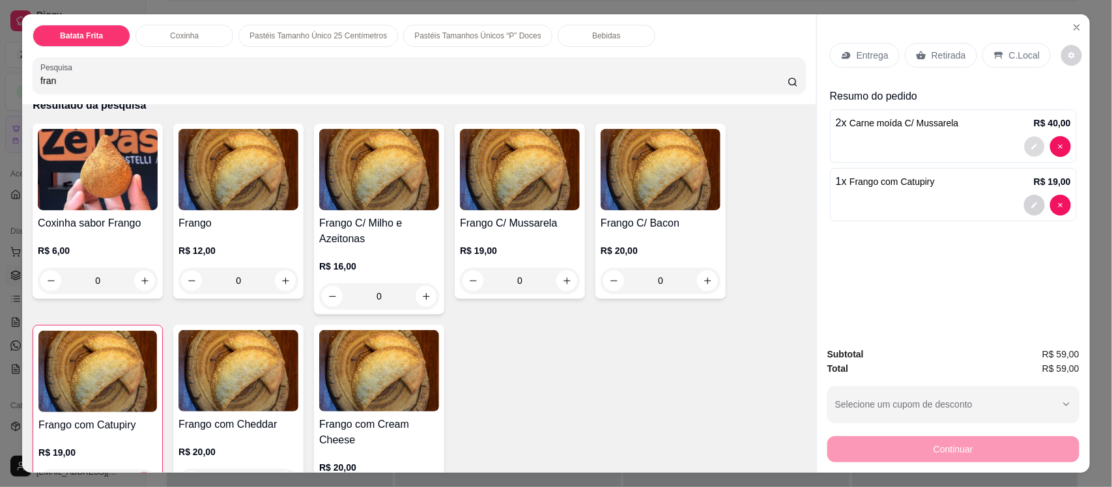
click at [1024, 151] on button "decrease-product-quantity" at bounding box center [1034, 147] width 20 height 20
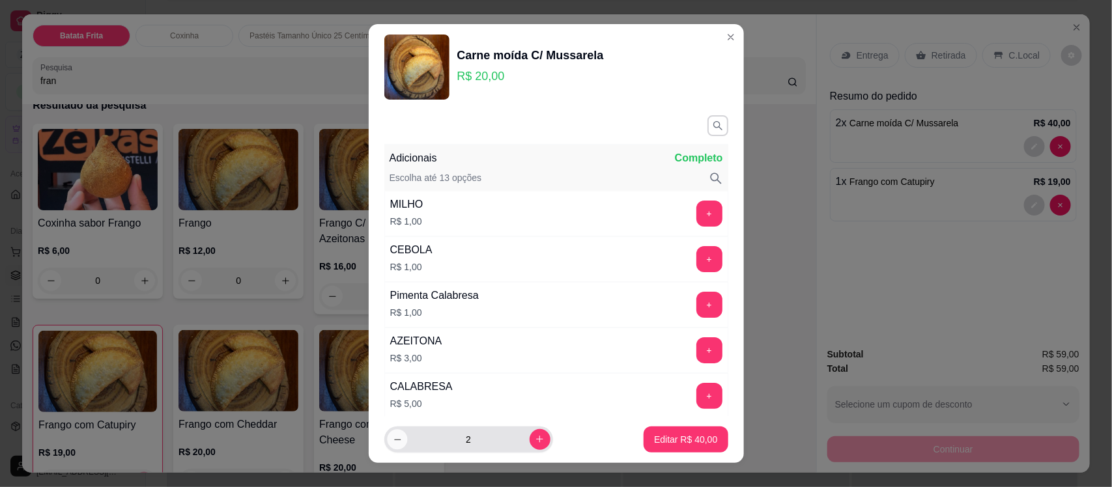
click at [387, 438] on button "decrease-product-quantity" at bounding box center [397, 439] width 20 height 20
type input "1"
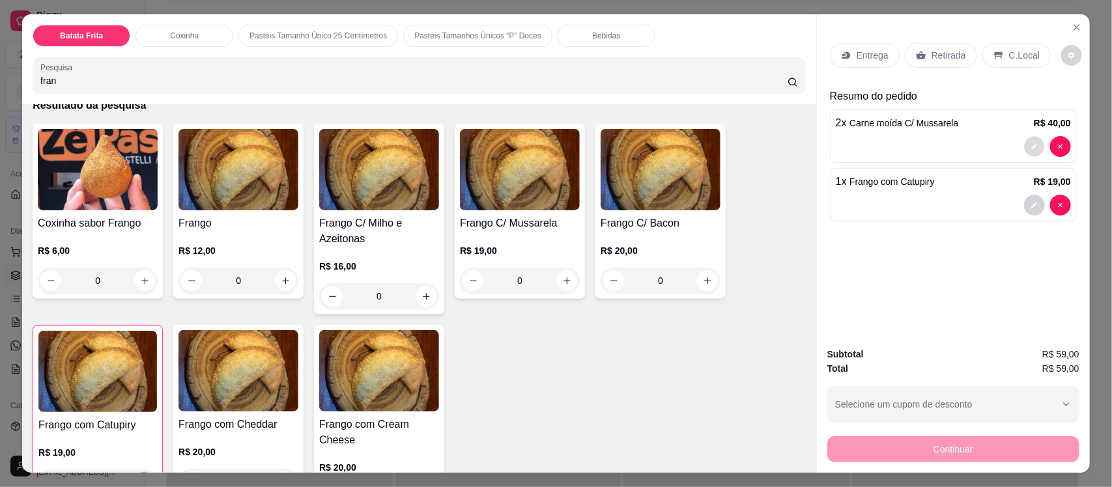
click at [1024, 145] on button "decrease-product-quantity" at bounding box center [1034, 147] width 20 height 20
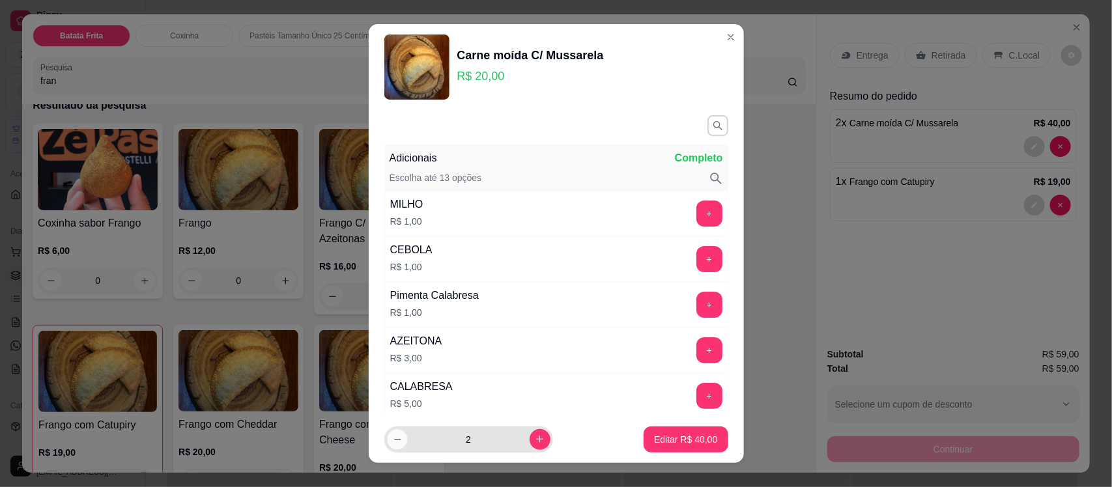
click at [399, 436] on button "decrease-product-quantity" at bounding box center [397, 439] width 20 height 20
type input "1"
click at [655, 440] on p "Editar R$ 20,00" at bounding box center [685, 439] width 61 height 12
type input "1"
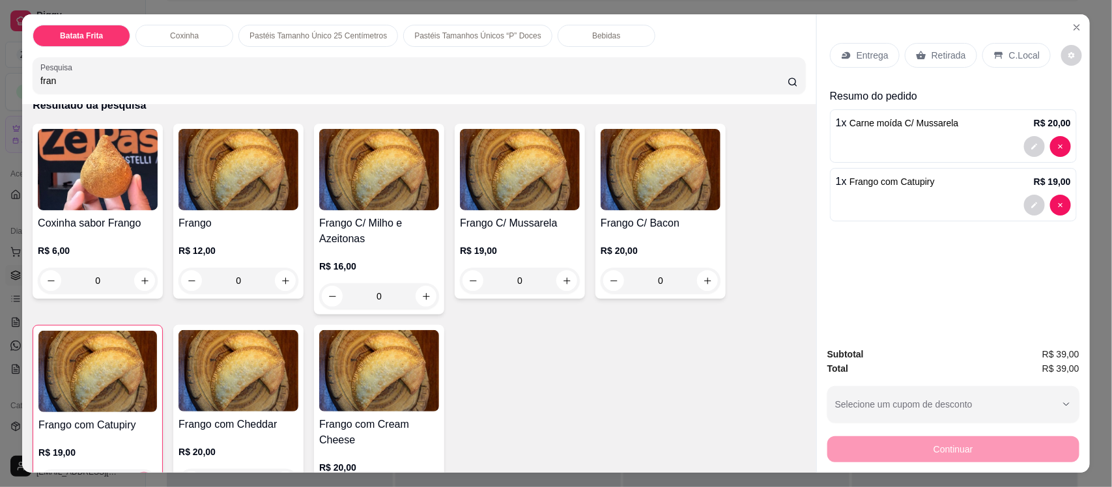
click at [867, 55] on p "Entrega" at bounding box center [872, 55] width 32 height 13
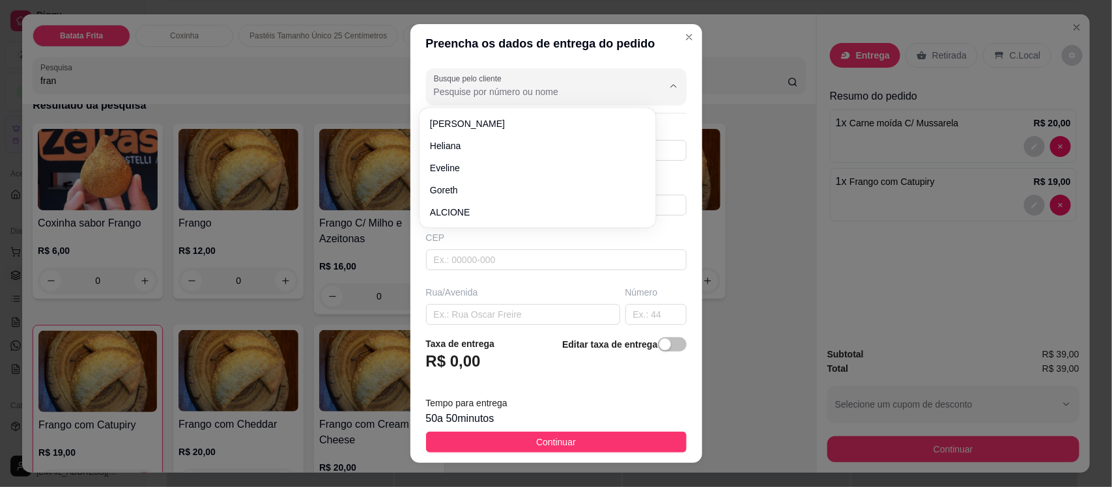
click at [545, 96] on input "Busque pelo cliente" at bounding box center [538, 91] width 208 height 13
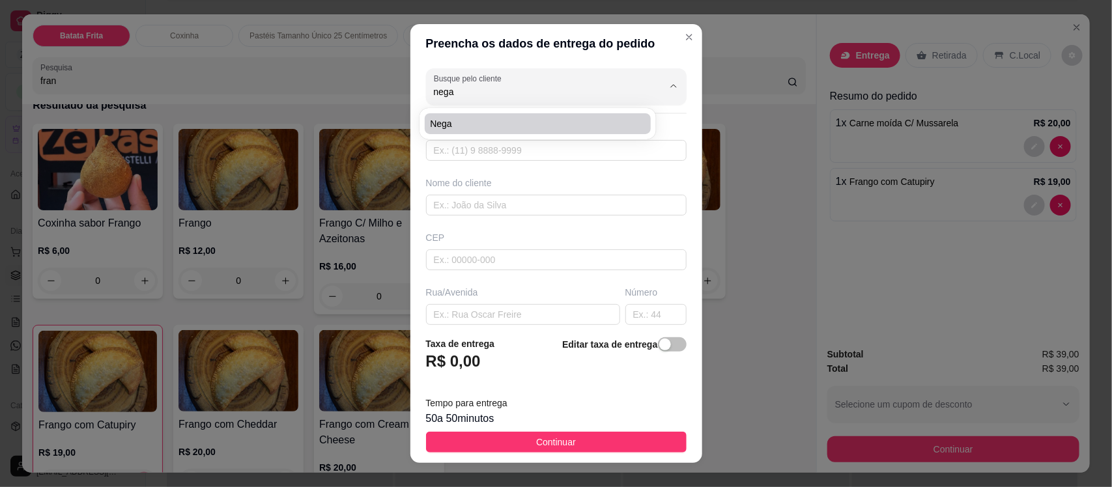
click at [506, 128] on span "Nega" at bounding box center [531, 123] width 203 height 13
type input "Nega"
type input "8892788594"
type input "Nega"
type input "63200000"
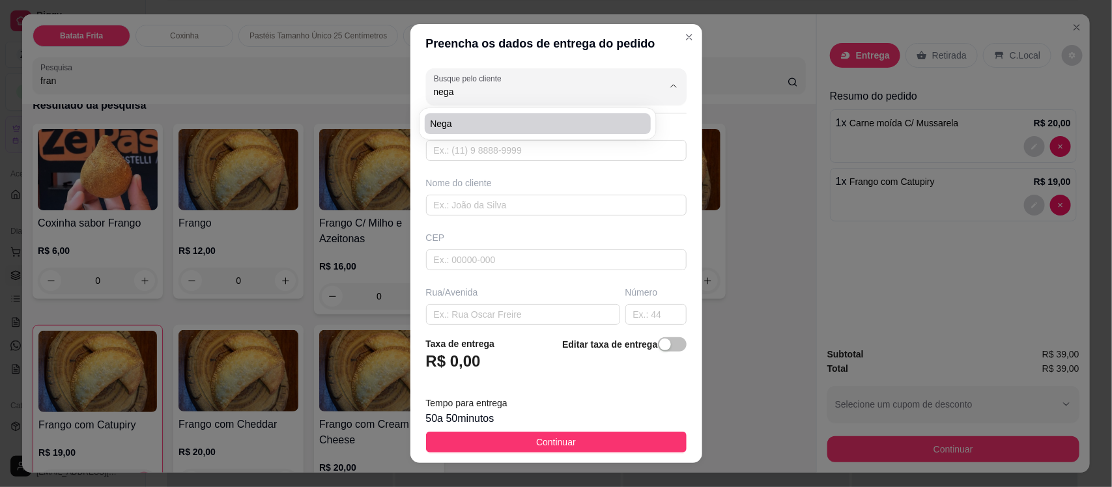
type input "[PERSON_NAME] Rua do haras de Francilanio Na casa de Niegina"
type input "Missão Velha"
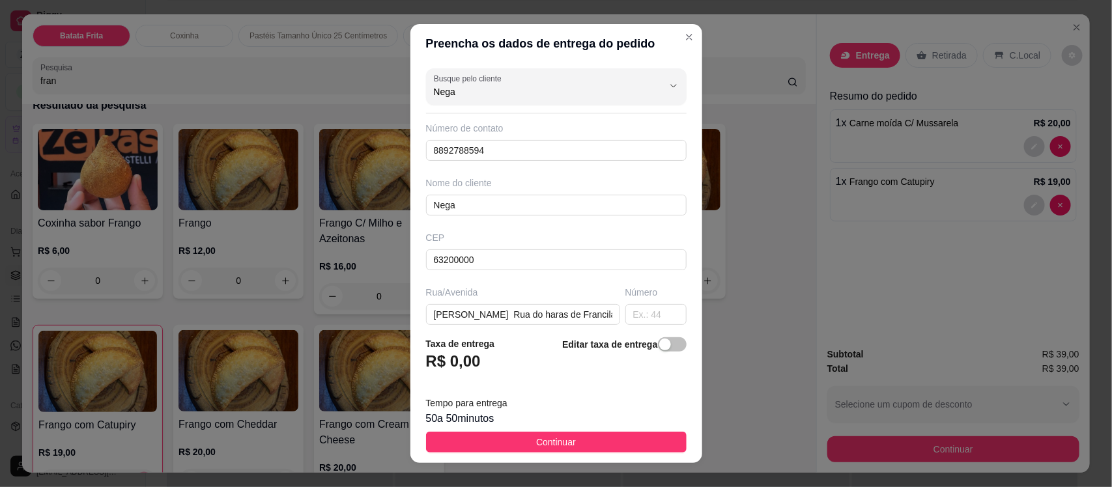
type input "Nega"
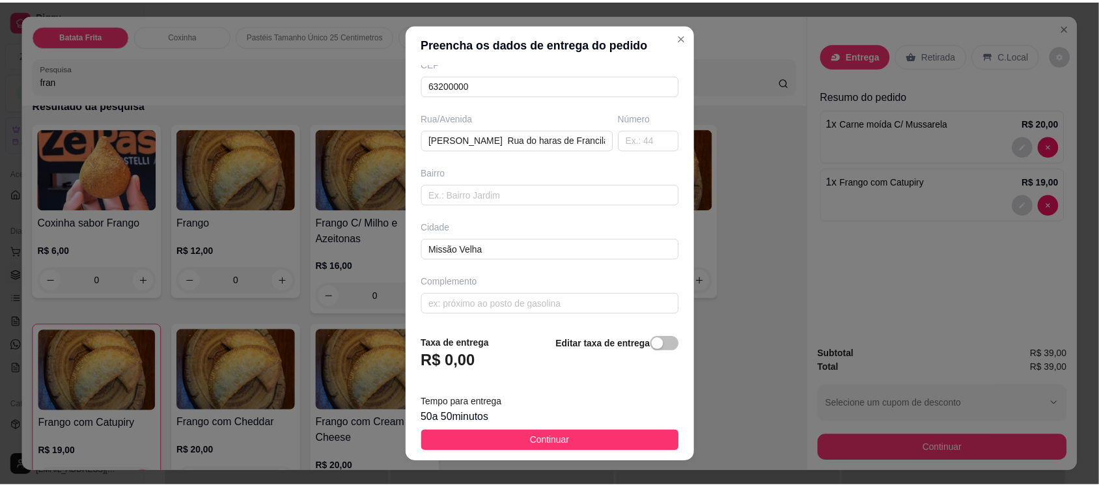
scroll to position [178, 0]
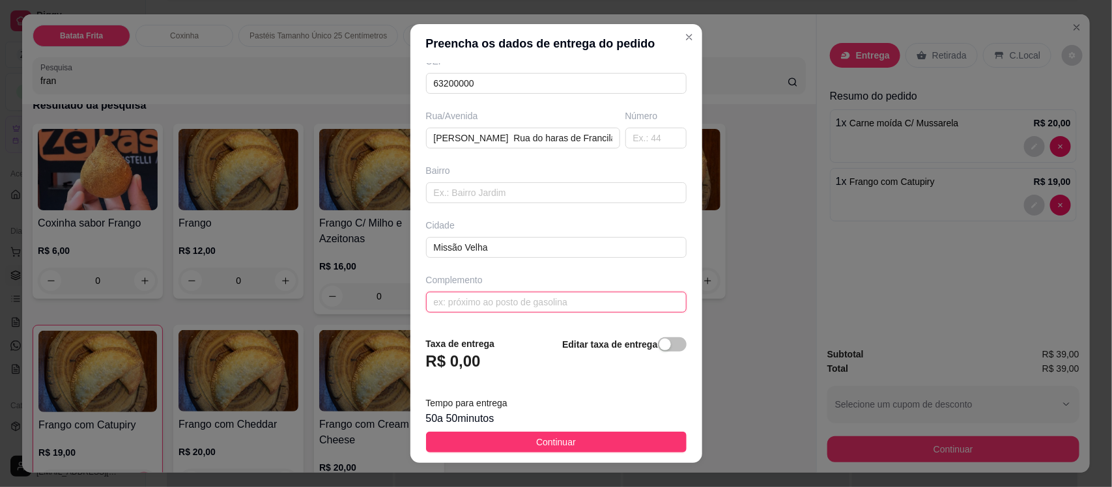
click at [493, 304] on input "text" at bounding box center [556, 302] width 261 height 21
type input "CASA DA MAE DE [PERSON_NAME]"
click at [577, 140] on input "[PERSON_NAME] Rua do haras de Francilanio Na casa de Niegina" at bounding box center [523, 138] width 194 height 21
click at [577, 140] on input "Cícero Januário Perei de Francilanio Na casa de Niegina" at bounding box center [523, 138] width 194 height 21
click at [577, 140] on input "Cícero Januário PerNa casa de Niegina" at bounding box center [523, 138] width 194 height 21
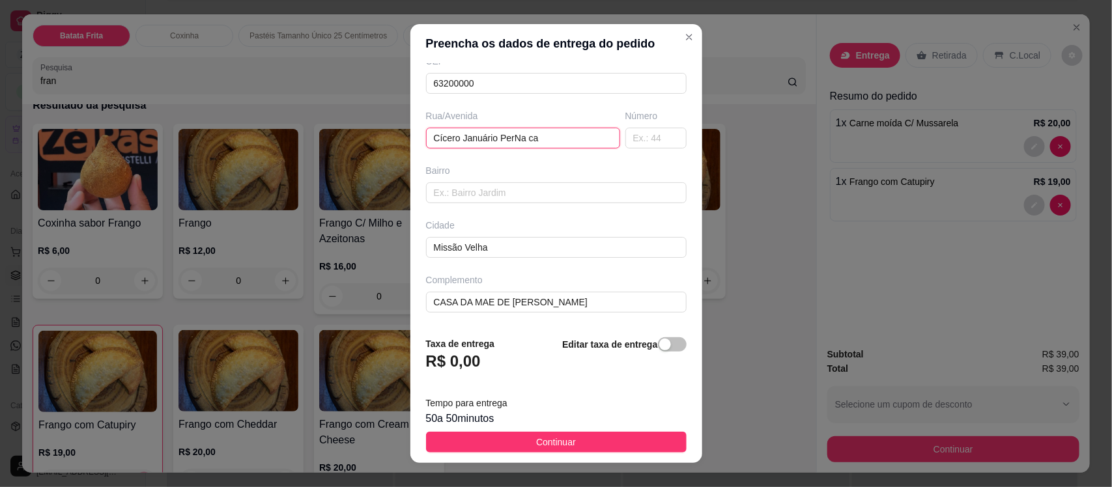
click at [574, 135] on input "Cícero Januário PerNa ca" at bounding box center [523, 138] width 194 height 21
type input "C"
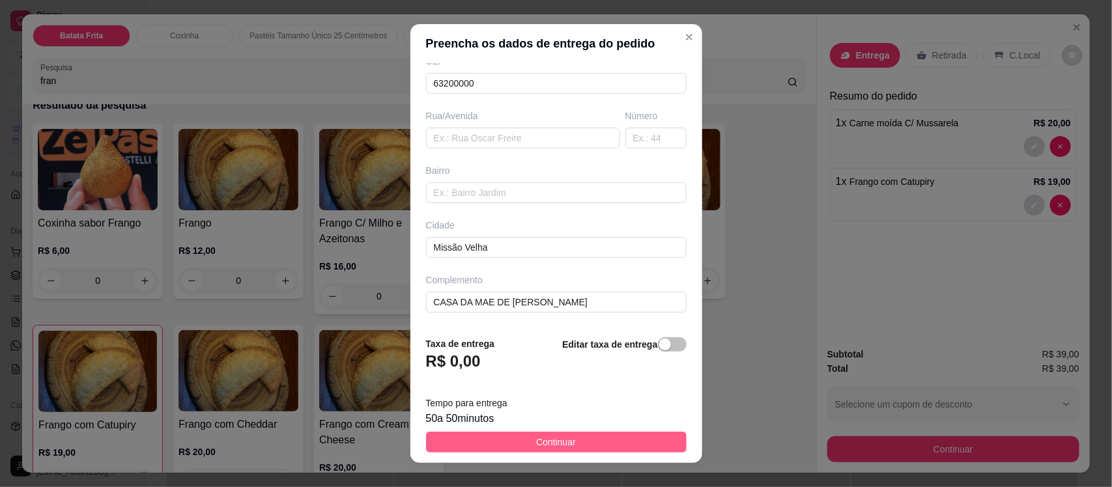
click at [511, 444] on button "Continuar" at bounding box center [556, 442] width 261 height 21
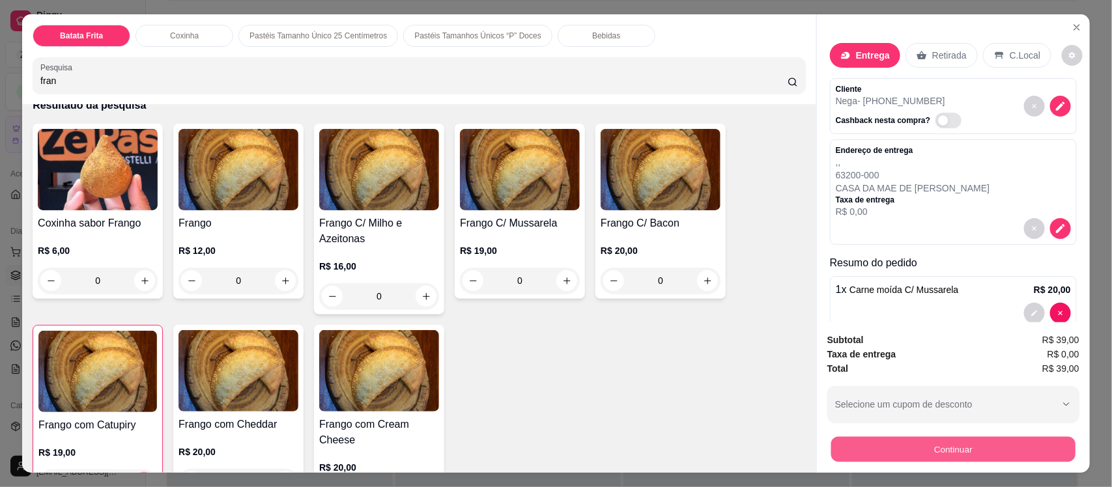
click at [877, 440] on button "Continuar" at bounding box center [953, 448] width 244 height 25
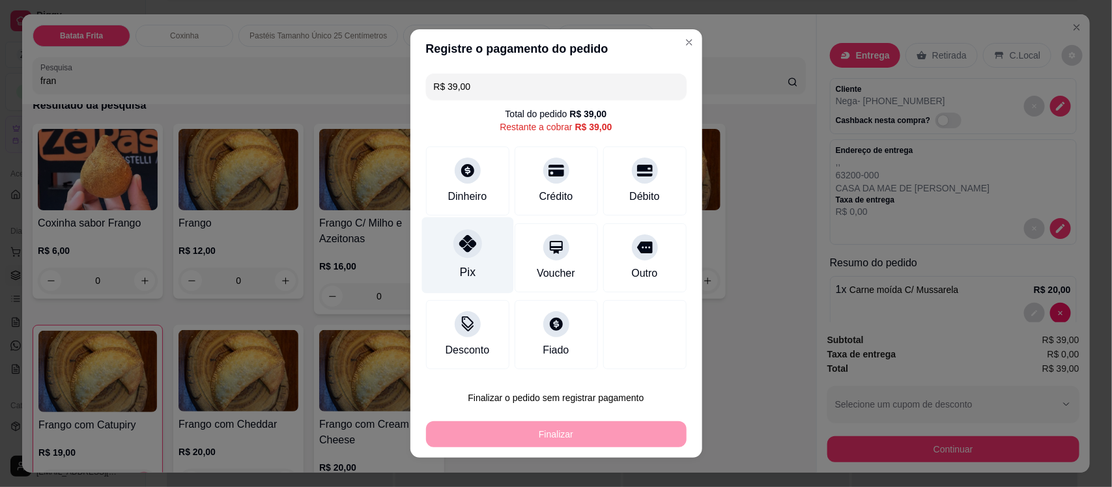
click at [445, 251] on div "Pix" at bounding box center [467, 256] width 92 height 76
type input "R$ 0,00"
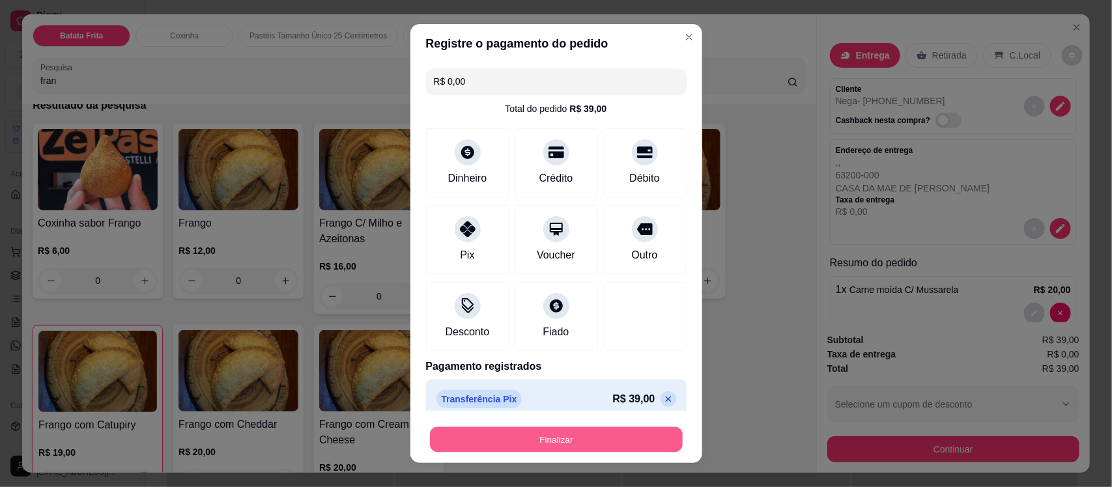
click at [539, 440] on button "Finalizar" at bounding box center [556, 439] width 253 height 25
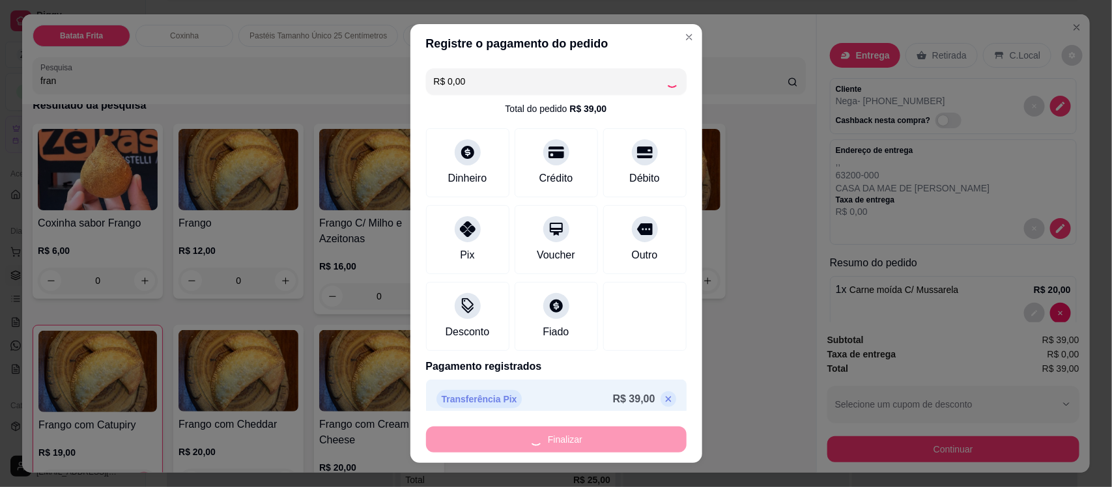
type input "0"
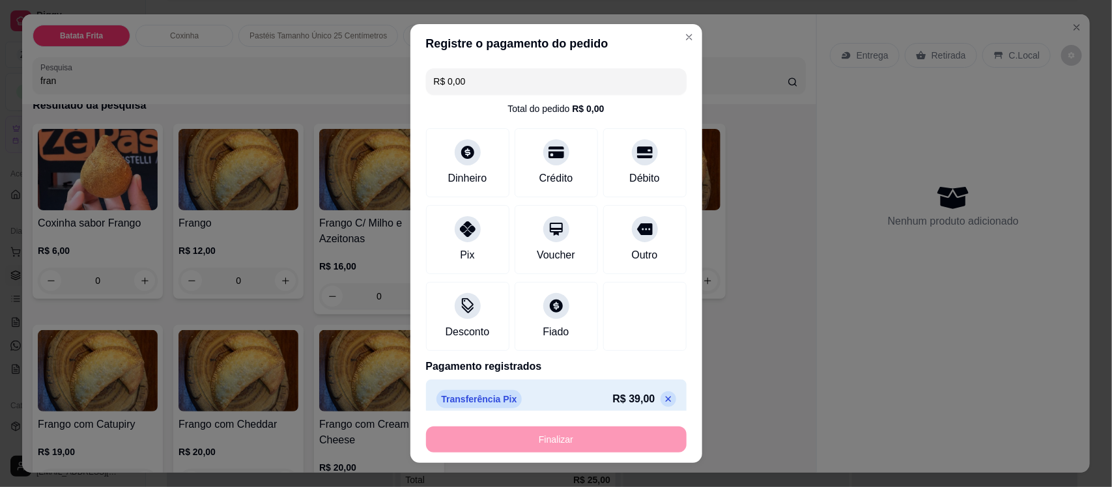
type input "-R$ 39,00"
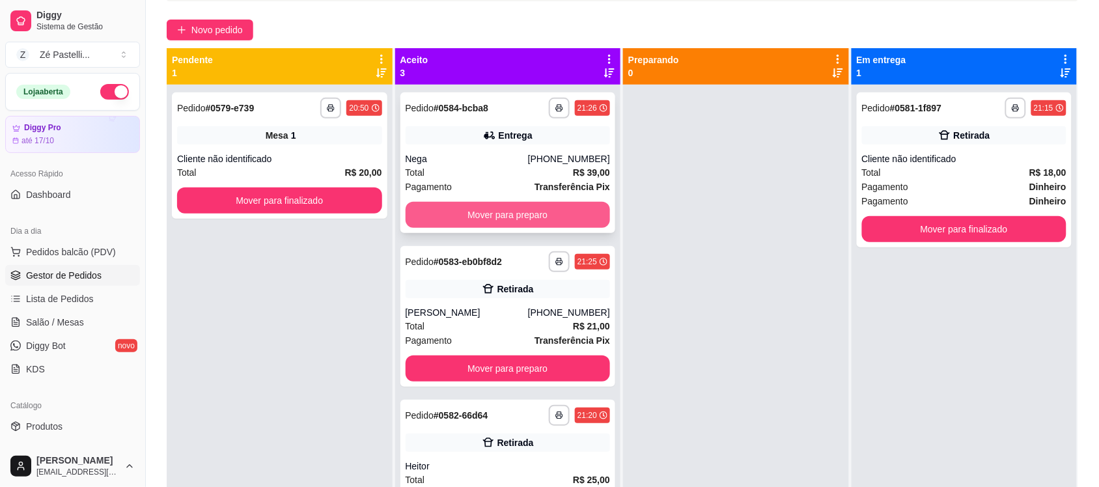
click at [561, 208] on button "Mover para preparo" at bounding box center [508, 215] width 205 height 26
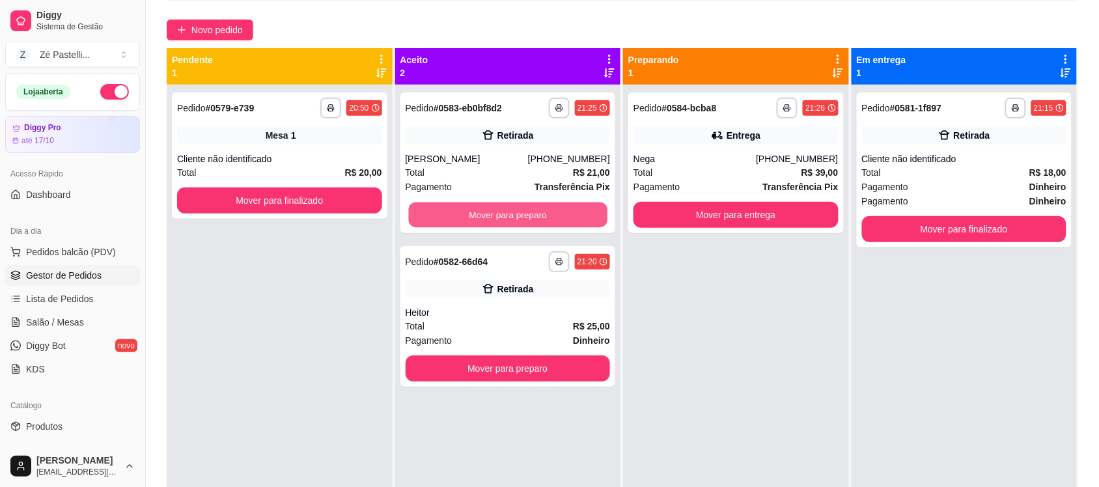
click at [561, 208] on button "Mover para preparo" at bounding box center [507, 215] width 199 height 25
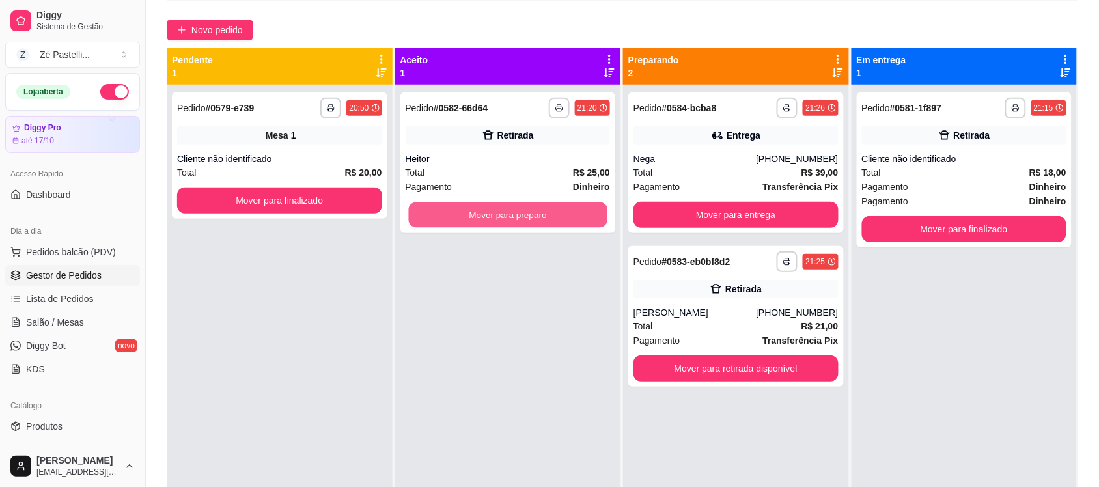
click at [561, 208] on button "Mover para preparo" at bounding box center [507, 215] width 199 height 25
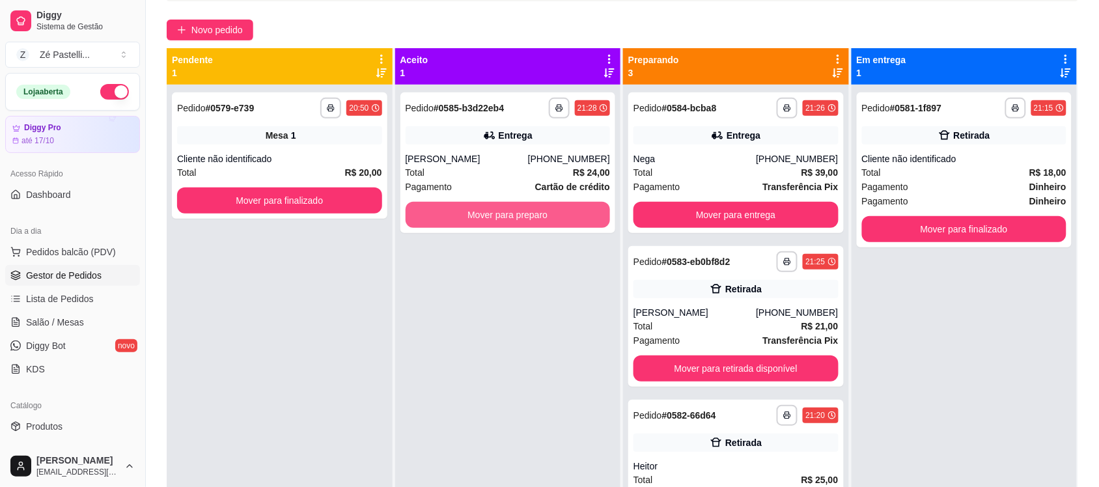
click at [561, 208] on button "Mover para preparo" at bounding box center [508, 215] width 205 height 26
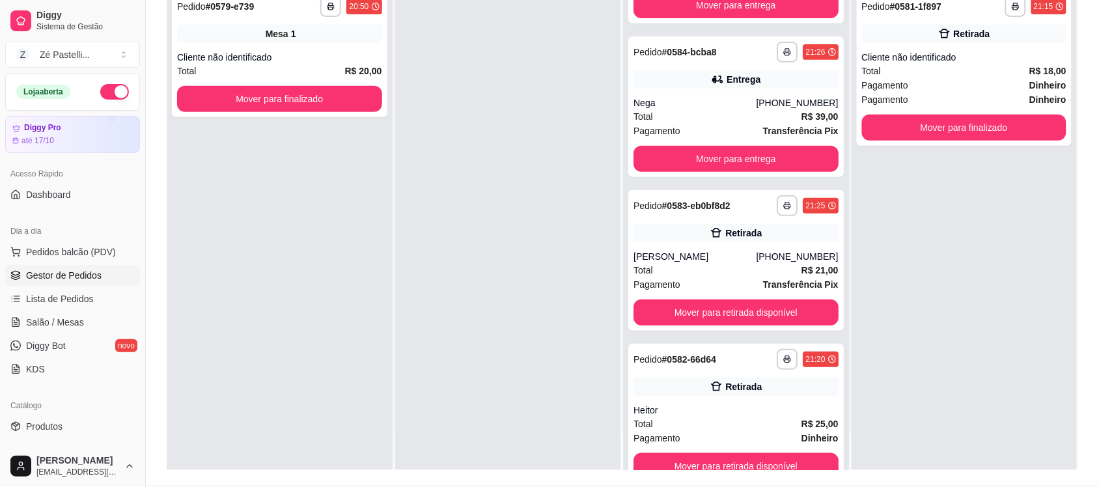
scroll to position [140, 0]
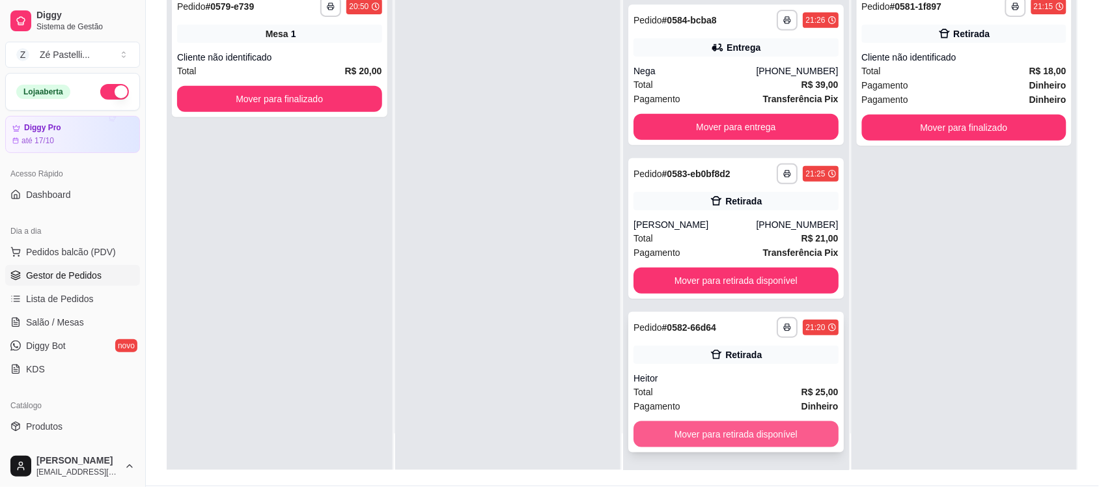
click at [734, 430] on button "Mover para retirada disponível" at bounding box center [736, 434] width 205 height 26
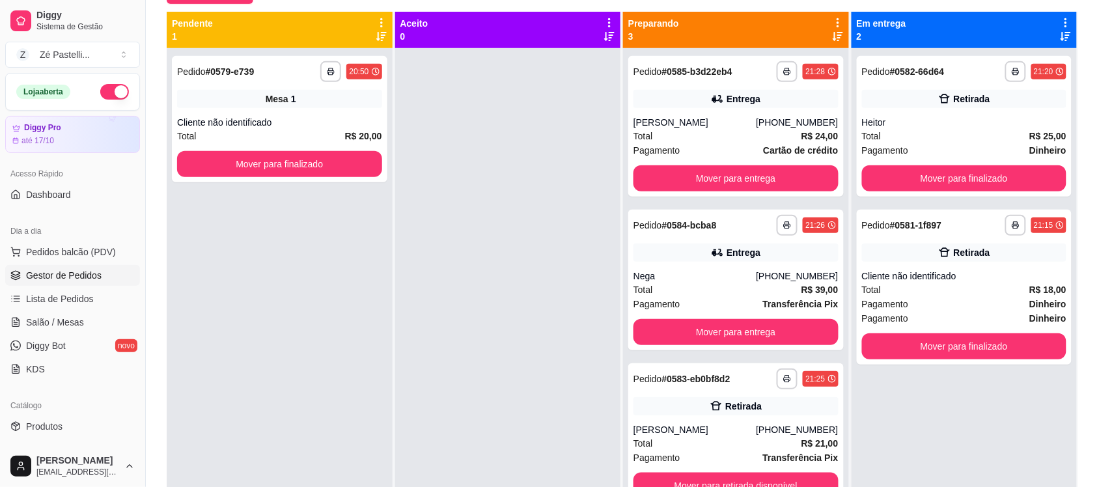
scroll to position [130, 0]
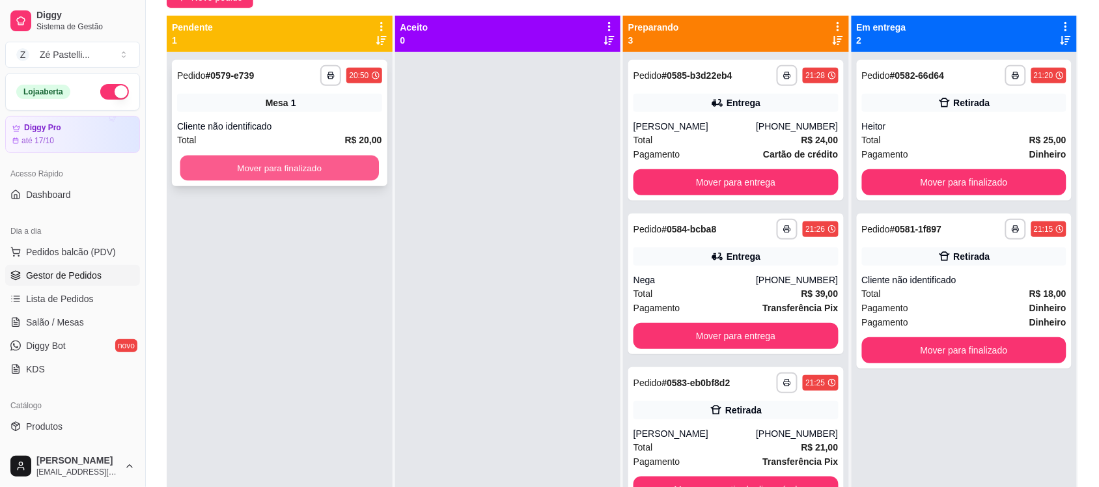
click at [227, 166] on button "Mover para finalizado" at bounding box center [279, 168] width 199 height 25
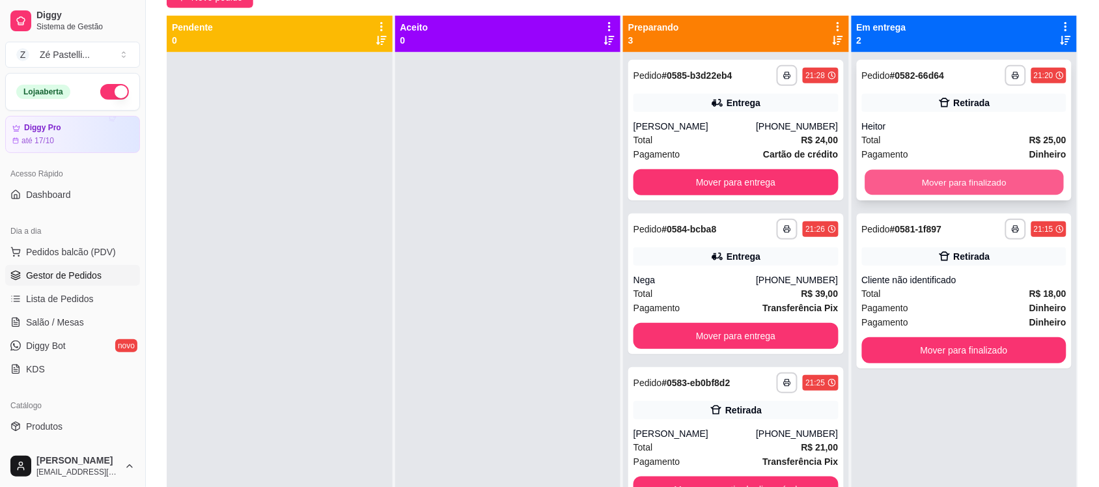
click at [980, 173] on button "Mover para finalizado" at bounding box center [964, 182] width 199 height 25
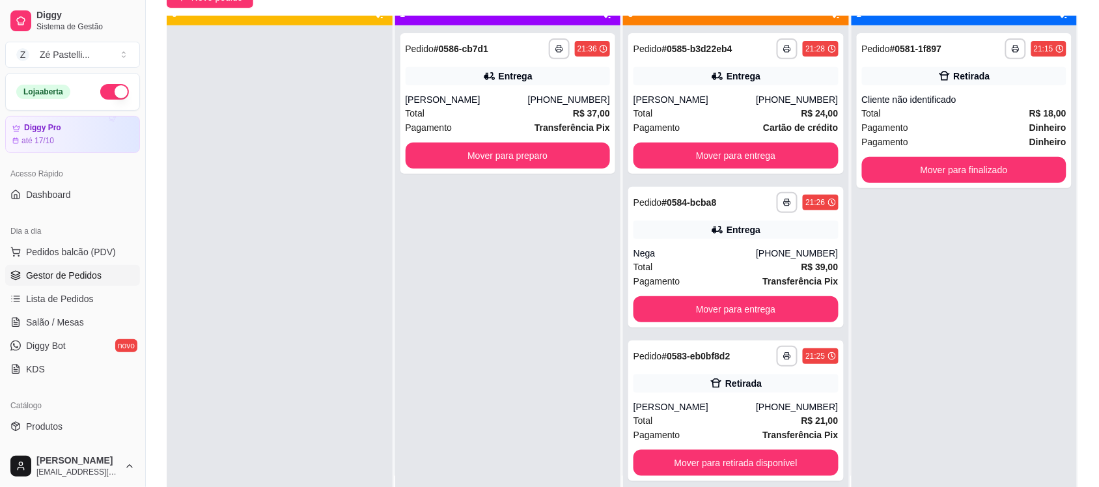
scroll to position [36, 0]
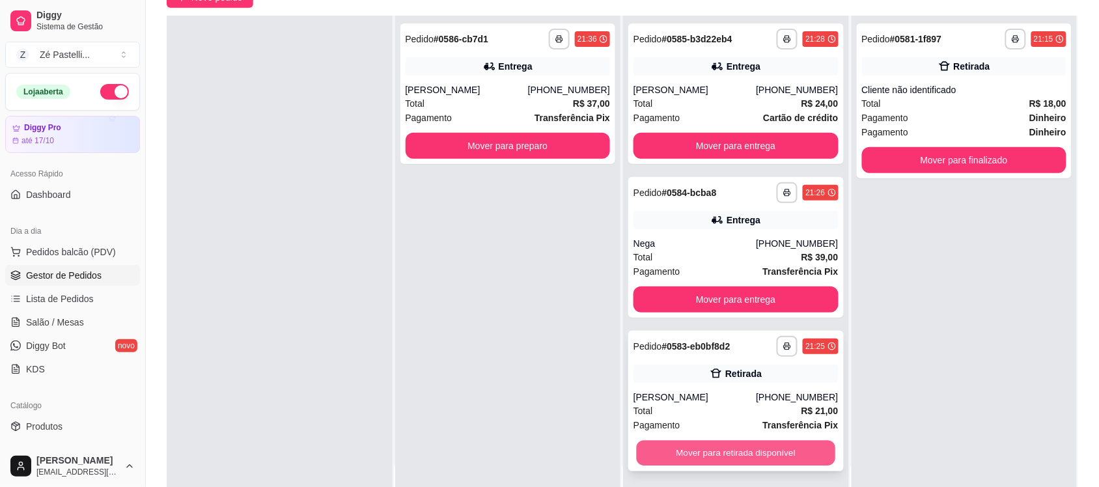
click at [743, 453] on button "Mover para retirada disponível" at bounding box center [736, 453] width 199 height 25
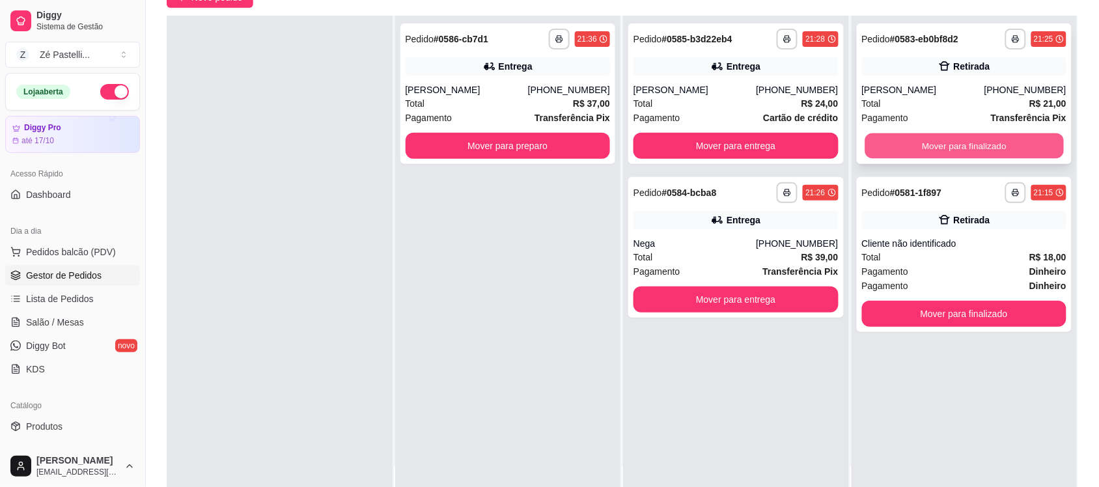
click at [972, 144] on button "Mover para finalizado" at bounding box center [964, 146] width 199 height 25
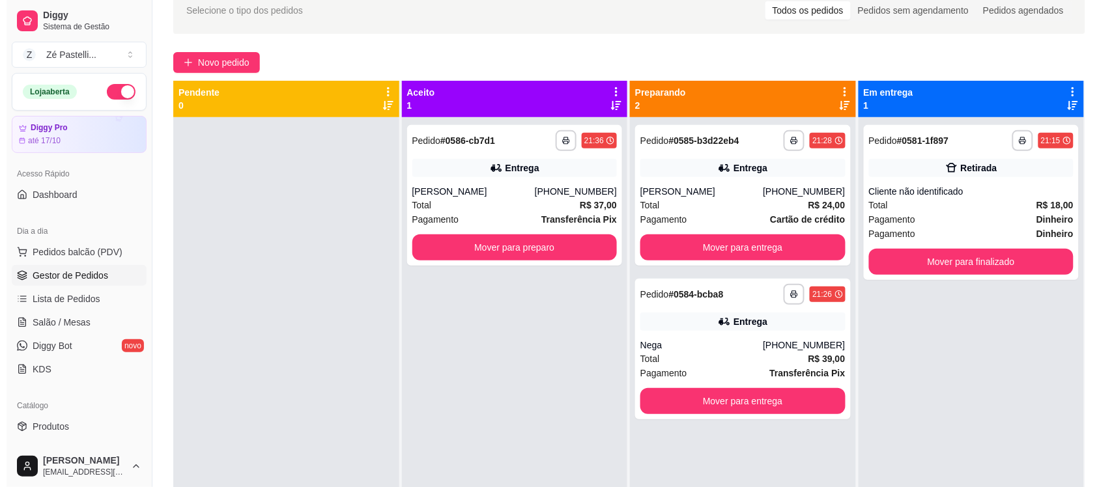
scroll to position [33, 0]
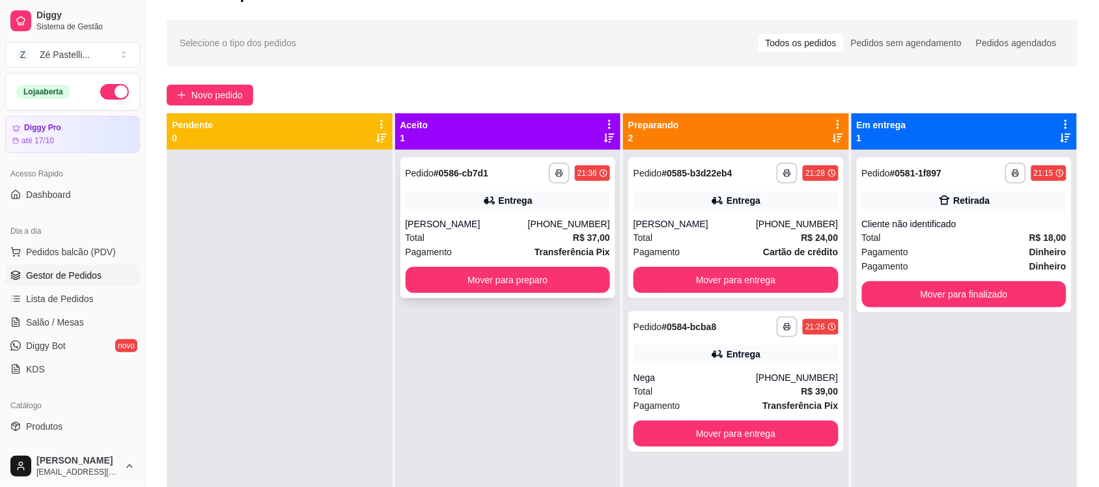
click at [500, 221] on div "[PERSON_NAME]" at bounding box center [467, 224] width 122 height 13
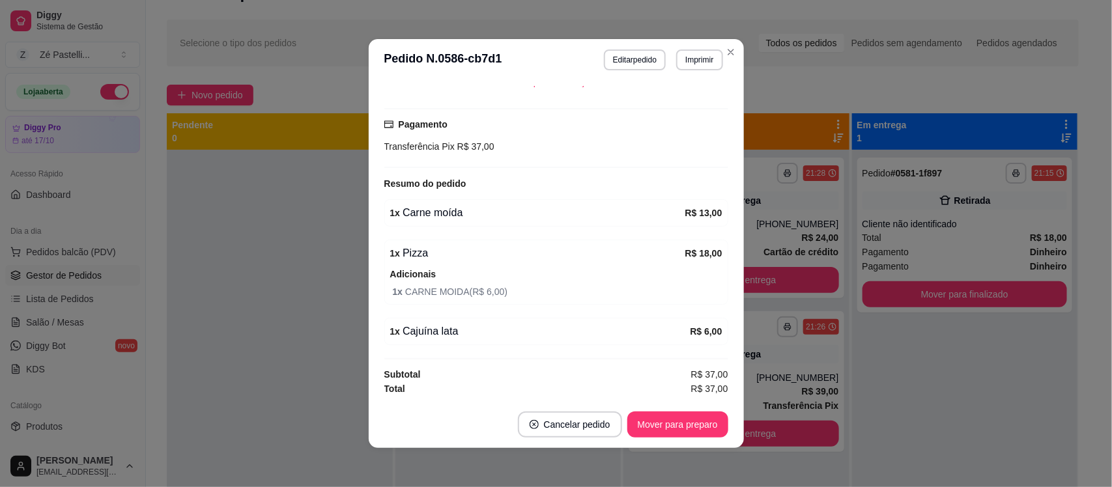
scroll to position [298, 0]
click at [673, 423] on button "Mover para preparo" at bounding box center [677, 424] width 98 height 25
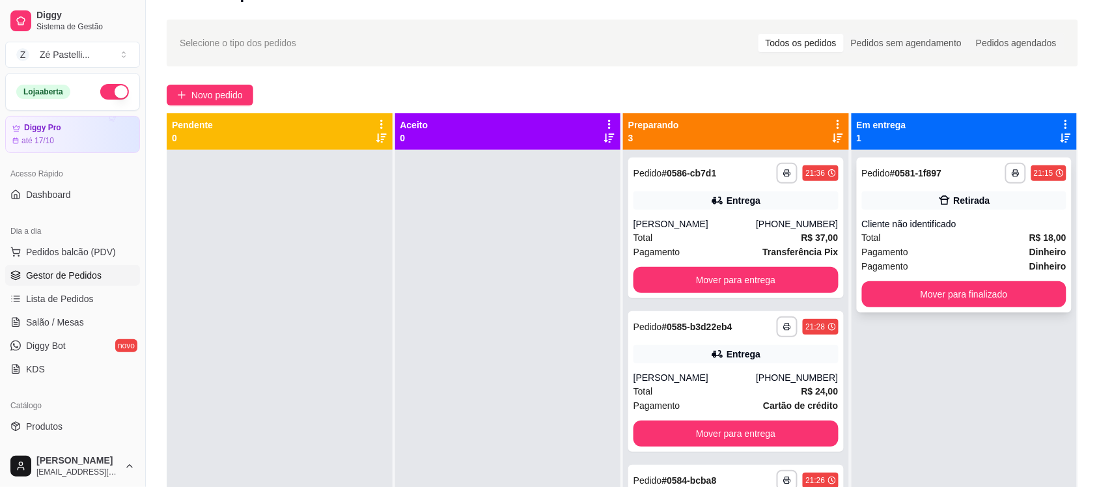
click at [953, 235] on div "Total R$ 18,00" at bounding box center [964, 238] width 205 height 14
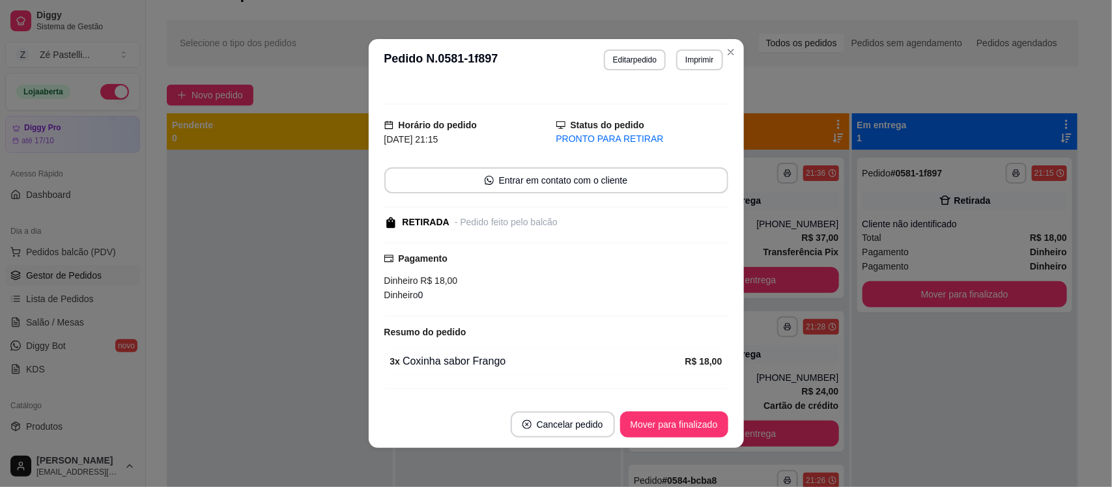
scroll to position [0, 0]
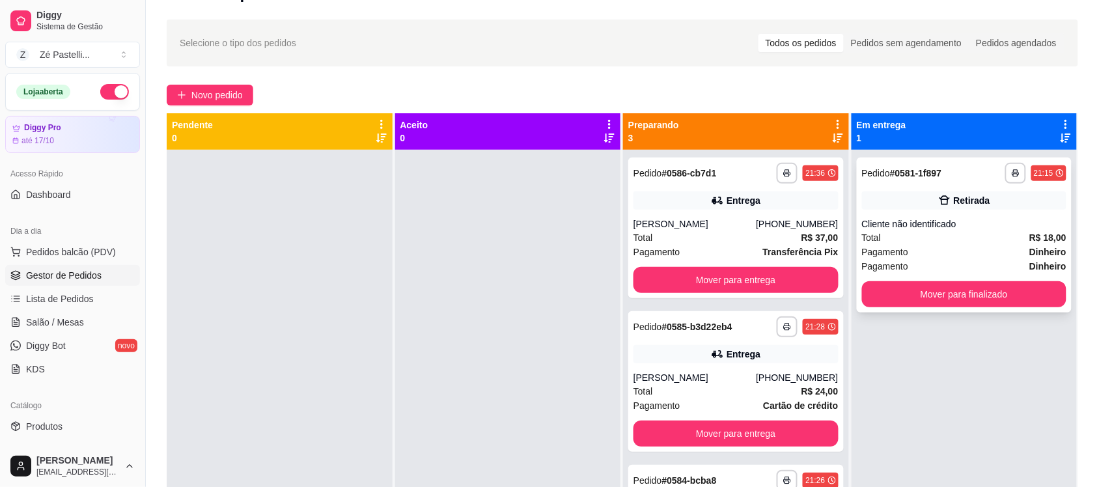
click at [972, 221] on div "Cliente não identificado" at bounding box center [964, 224] width 205 height 13
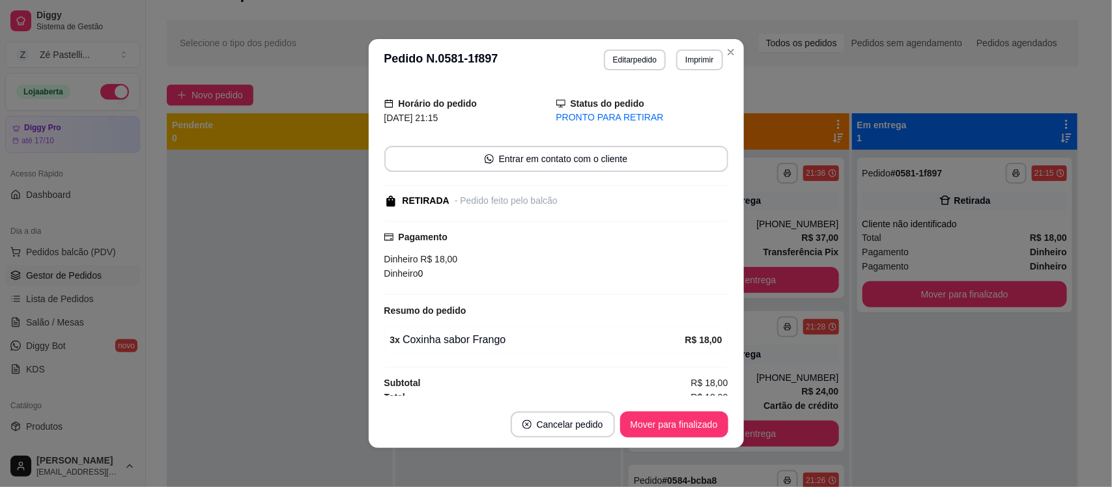
scroll to position [44, 0]
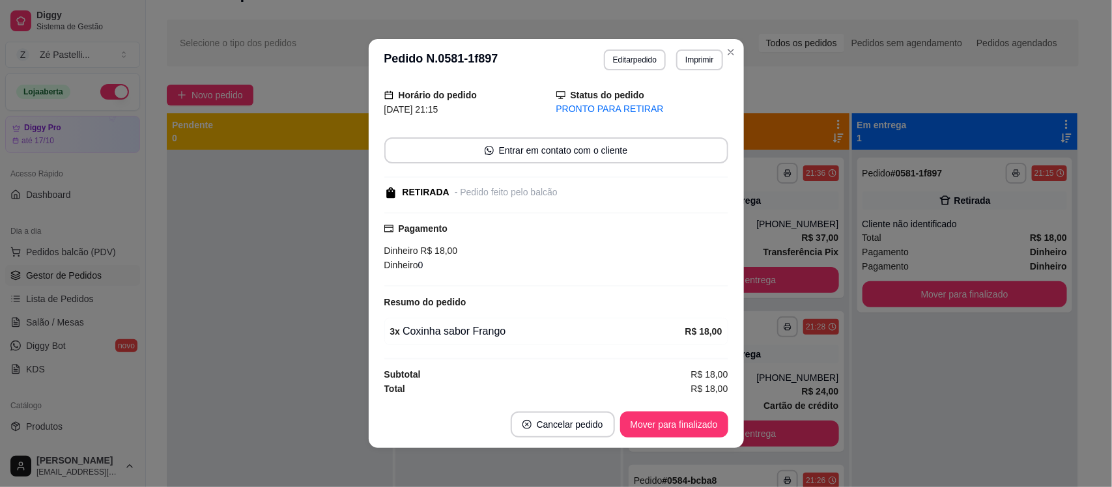
drag, startPoint x: 708, startPoint y: 373, endPoint x: 708, endPoint y: 388, distance: 15.6
click at [708, 388] on div "feito há 28 minutos Horário do pedido [DATE] 21:15 Status do pedido PRONTO PARA…" at bounding box center [556, 241] width 344 height 310
click at [708, 388] on span "R$ 18,00" at bounding box center [709, 389] width 37 height 14
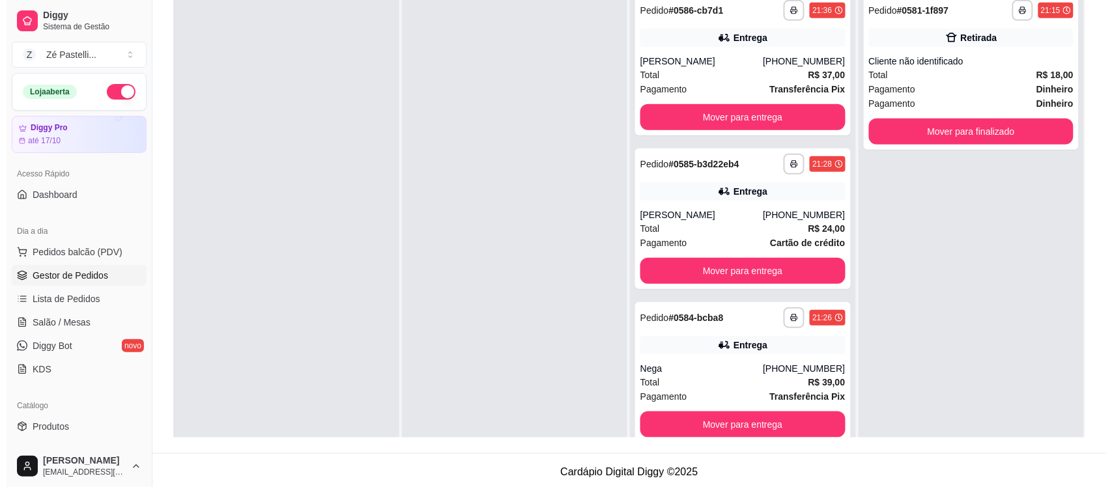
scroll to position [199, 0]
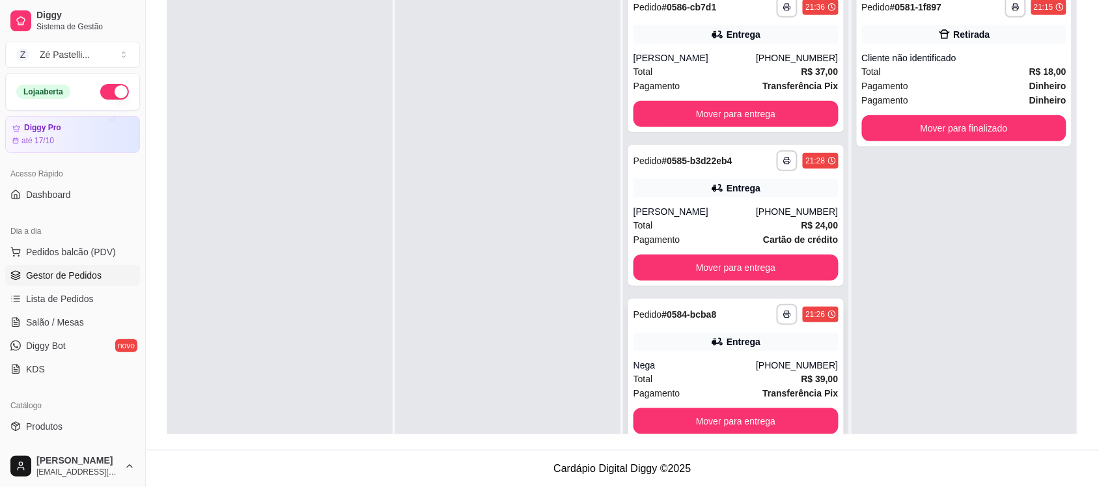
click at [742, 368] on div "Nega" at bounding box center [695, 365] width 122 height 13
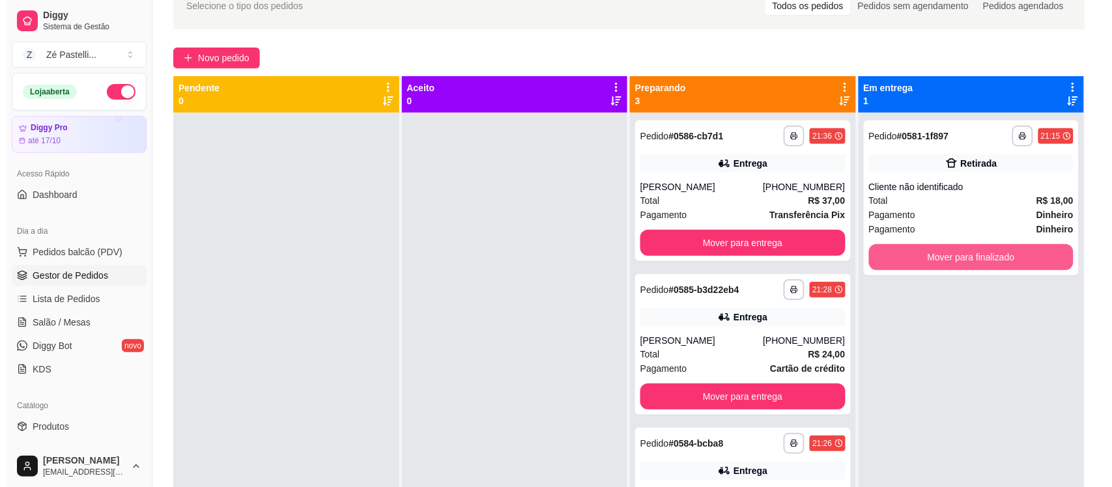
scroll to position [68, 0]
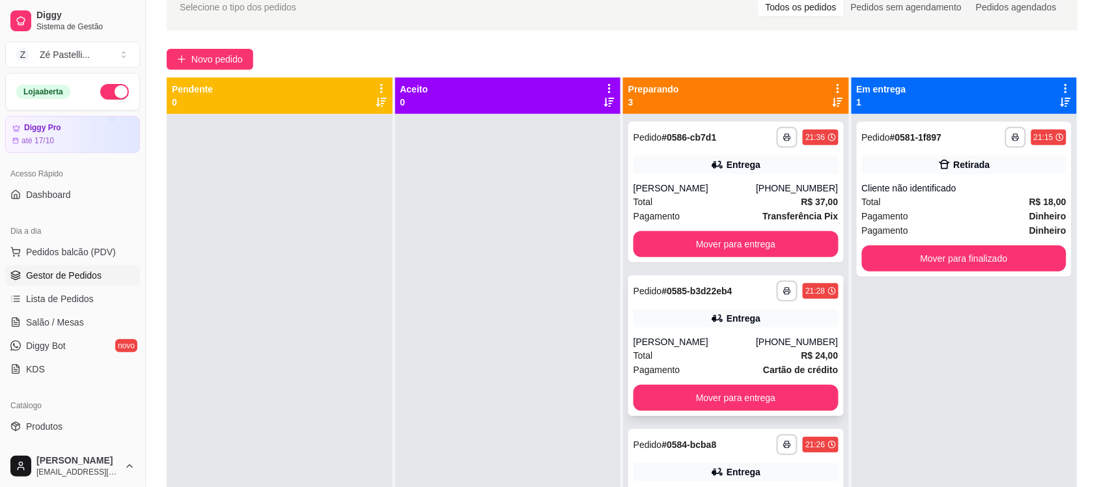
click at [786, 352] on div "Total R$ 24,00" at bounding box center [736, 355] width 205 height 14
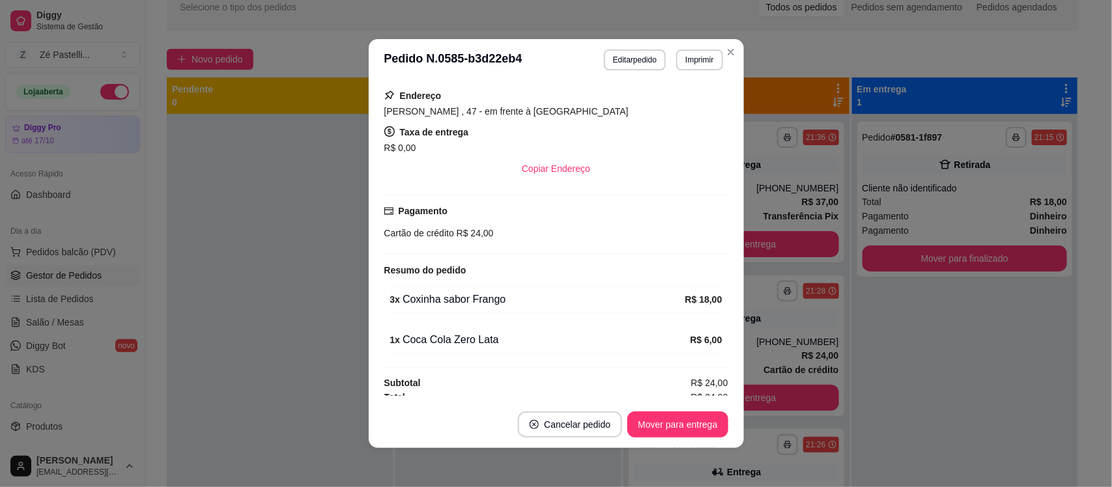
scroll to position [242, 0]
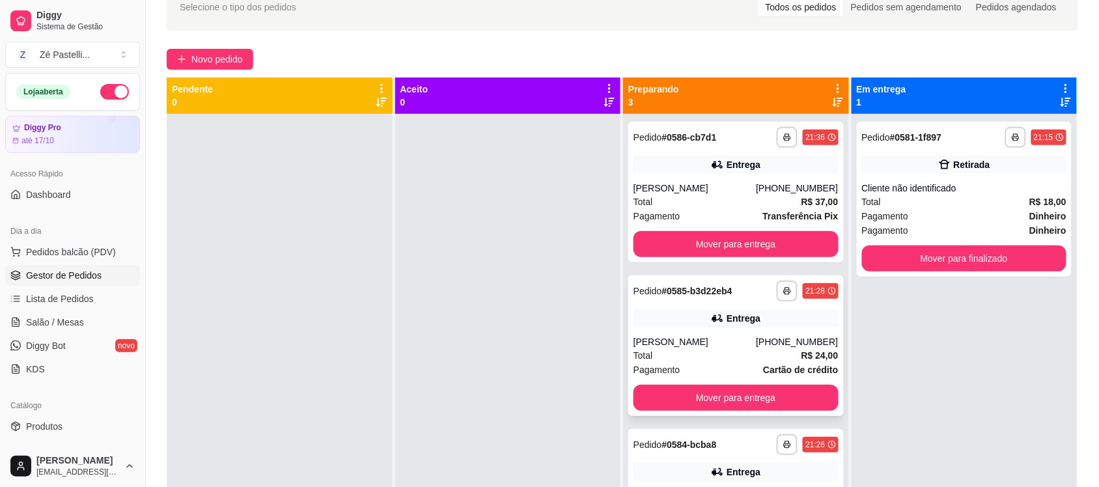
click at [757, 354] on div "Total R$ 24,00" at bounding box center [736, 355] width 205 height 14
click at [772, 369] on strong "Cartão de crédito" at bounding box center [800, 370] width 75 height 10
click at [711, 203] on div "Total R$ 37,00" at bounding box center [736, 202] width 205 height 14
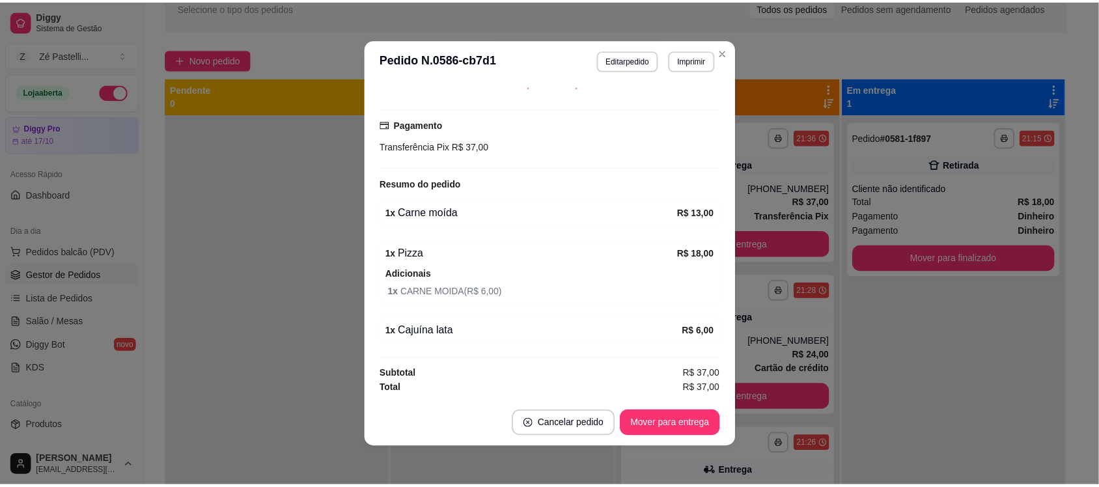
scroll to position [298, 0]
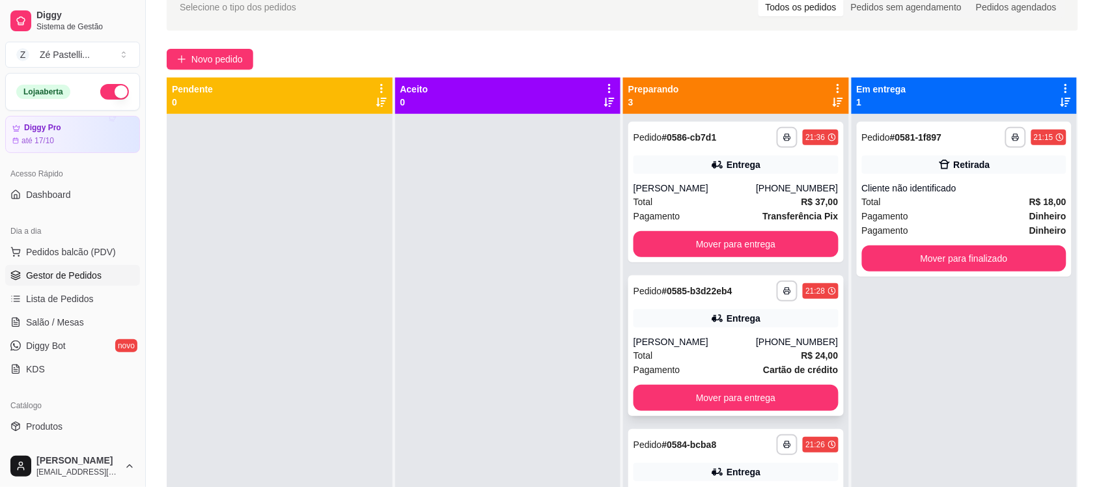
click at [765, 357] on div "Total R$ 24,00" at bounding box center [736, 355] width 205 height 14
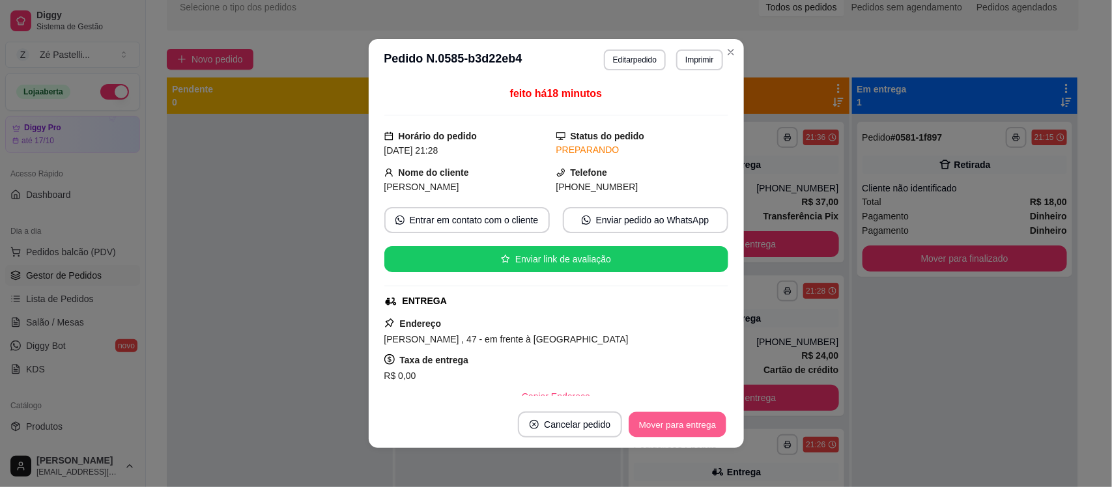
click at [663, 421] on button "Mover para entrega" at bounding box center [678, 424] width 98 height 25
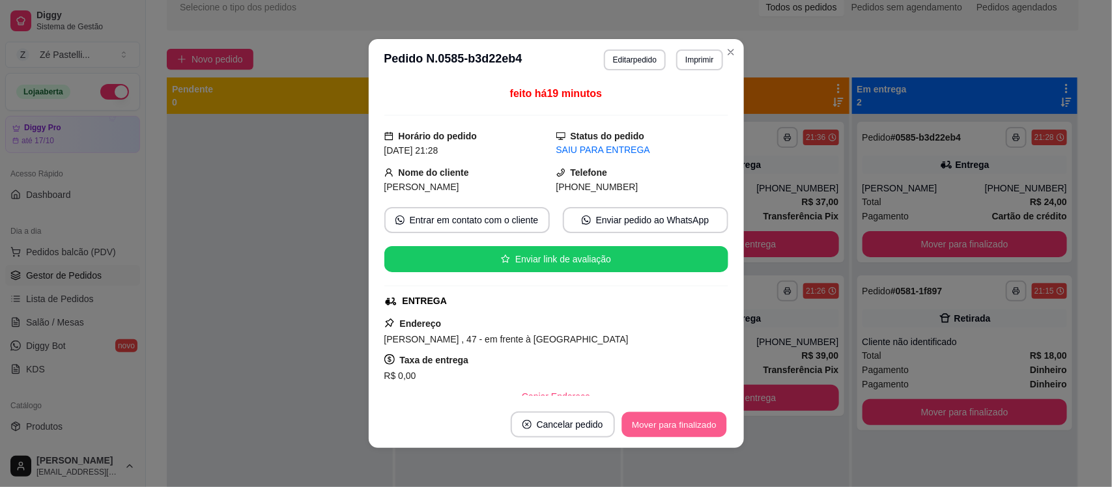
click at [663, 421] on button "Mover para finalizado" at bounding box center [673, 424] width 105 height 25
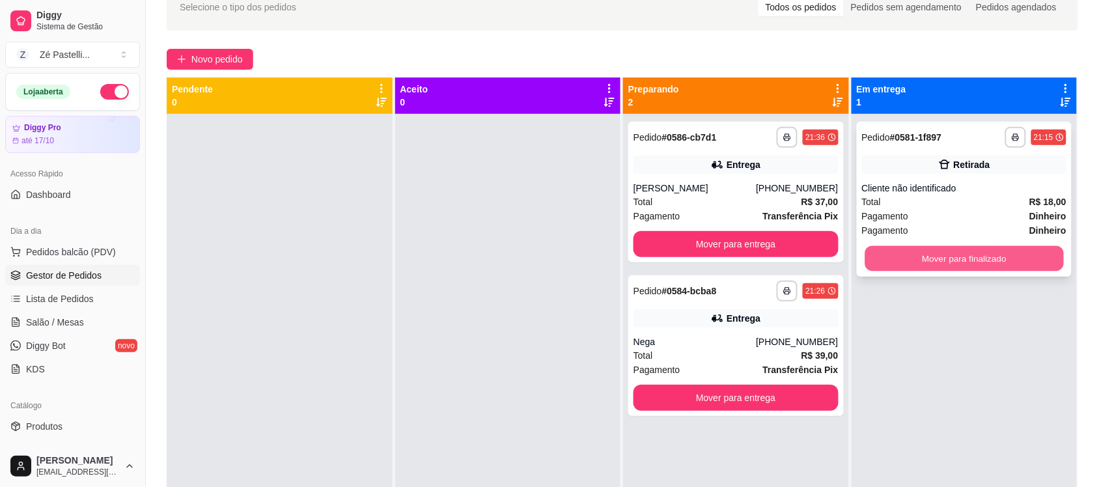
click at [941, 252] on button "Mover para finalizado" at bounding box center [964, 258] width 199 height 25
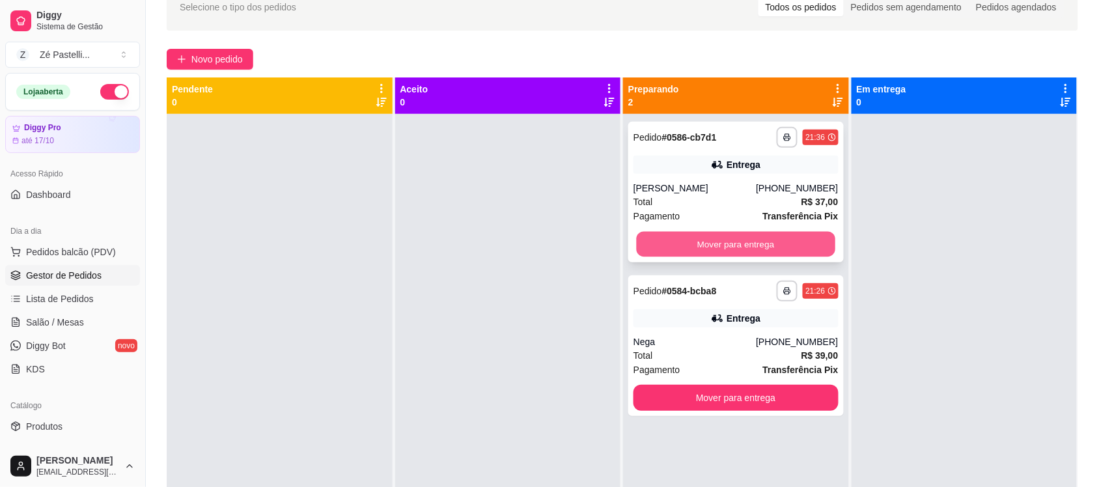
click at [679, 235] on button "Mover para entrega" at bounding box center [736, 244] width 199 height 25
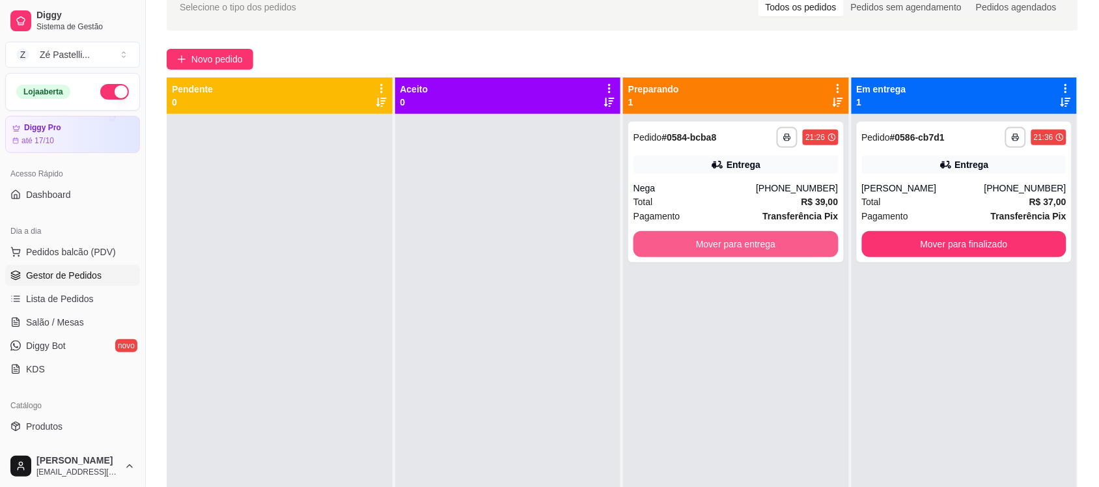
click at [679, 235] on button "Mover para entrega" at bounding box center [736, 244] width 205 height 26
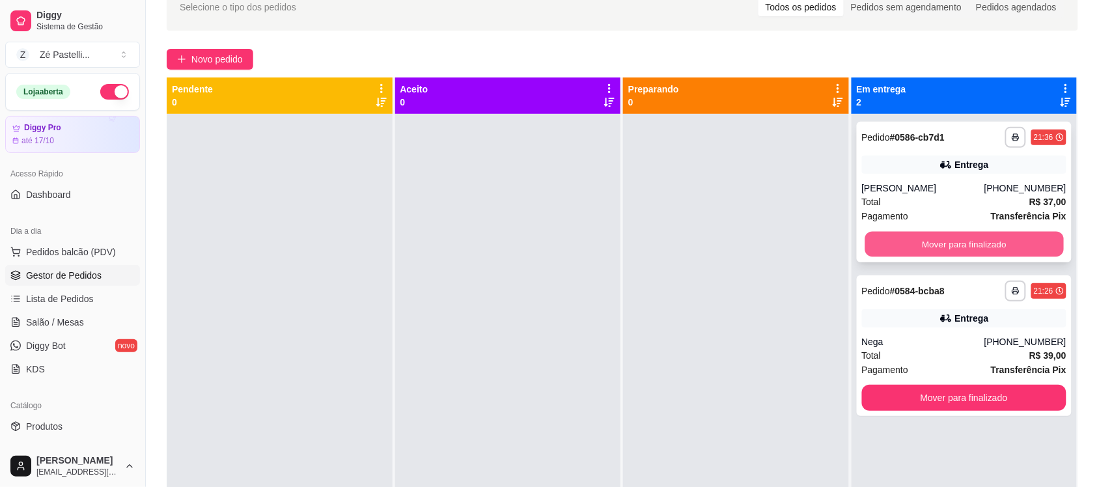
click at [961, 248] on button "Mover para finalizado" at bounding box center [964, 244] width 199 height 25
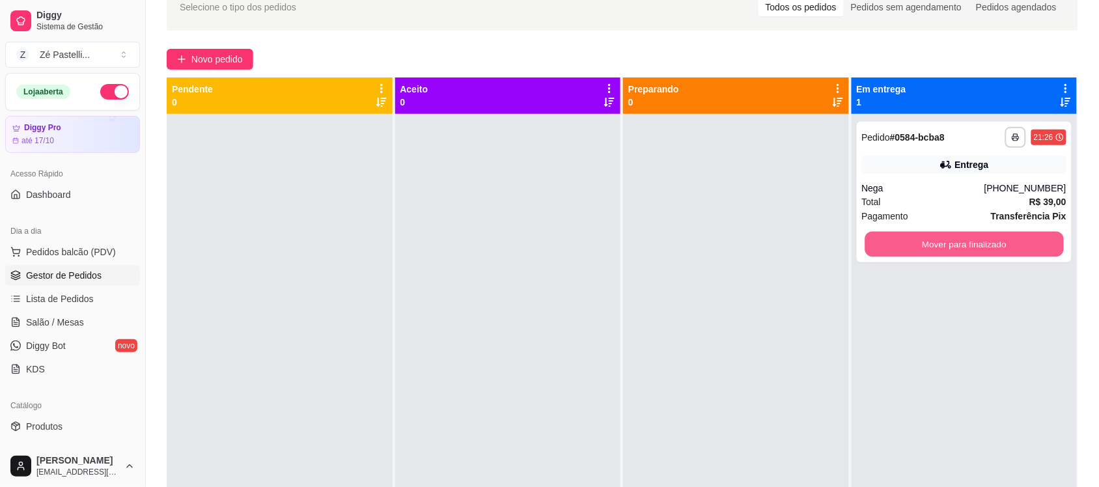
click at [961, 248] on button "Mover para finalizado" at bounding box center [964, 244] width 199 height 25
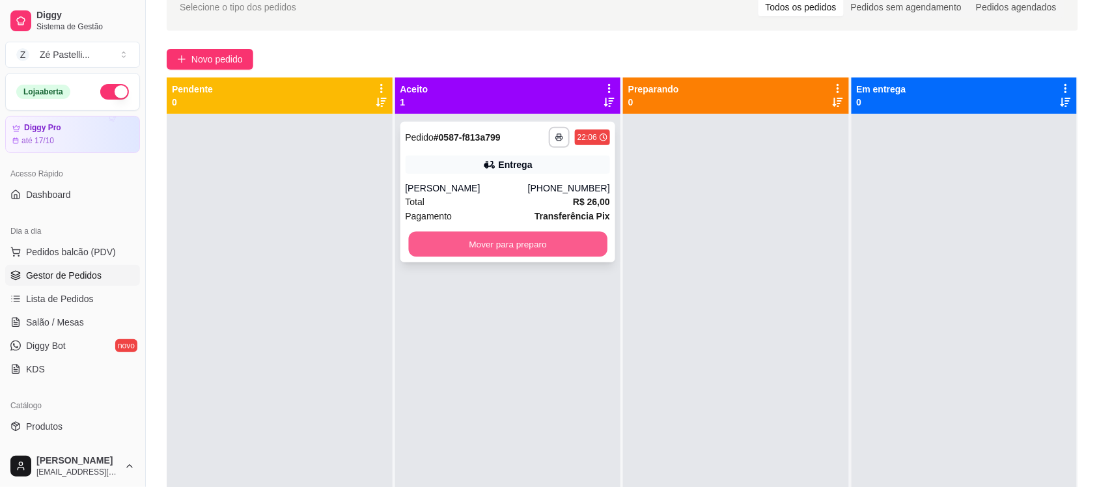
click at [543, 233] on button "Mover para preparo" at bounding box center [507, 244] width 199 height 25
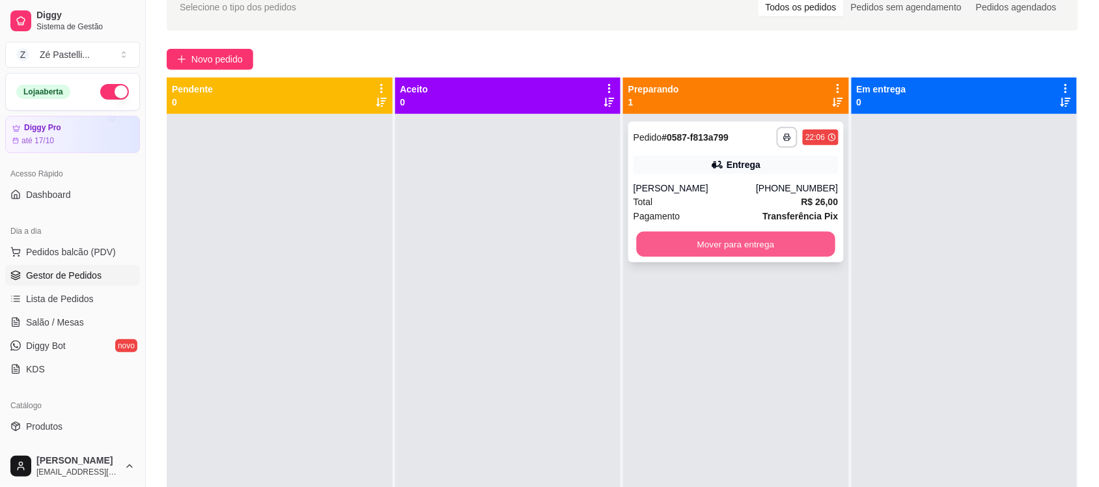
click at [669, 246] on button "Mover para entrega" at bounding box center [736, 244] width 199 height 25
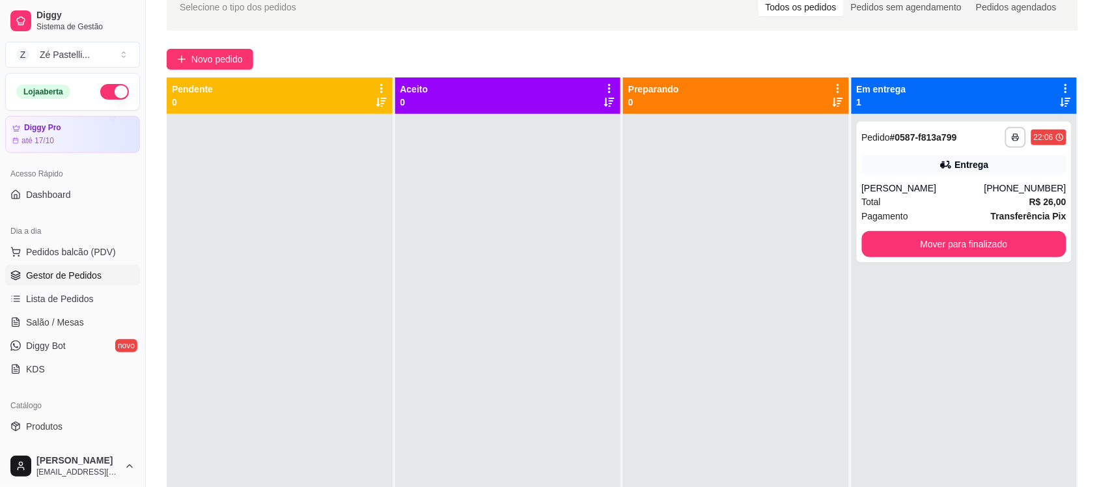
scroll to position [14, 0]
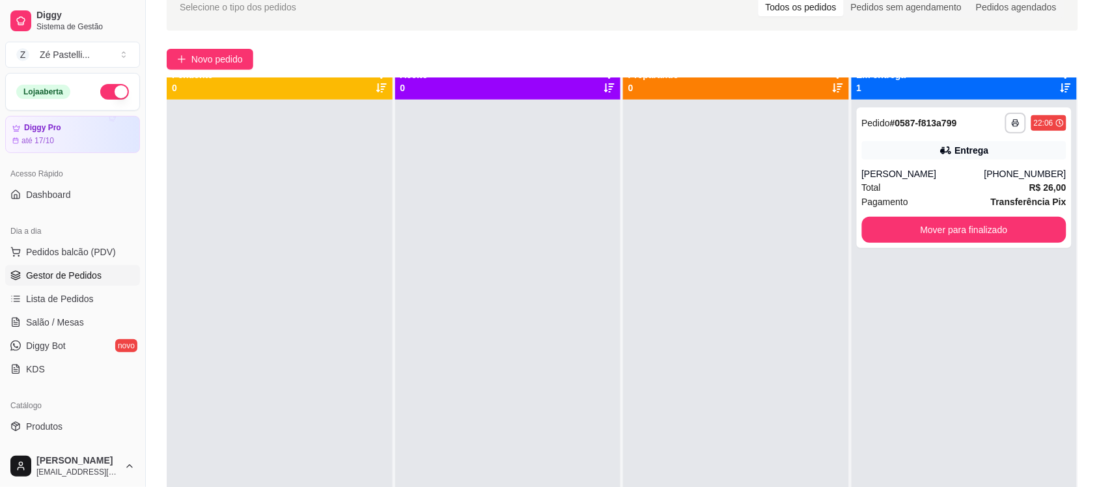
drag, startPoint x: 507, startPoint y: 204, endPoint x: 498, endPoint y: 189, distance: 17.2
click at [498, 189] on div at bounding box center [508, 343] width 226 height 487
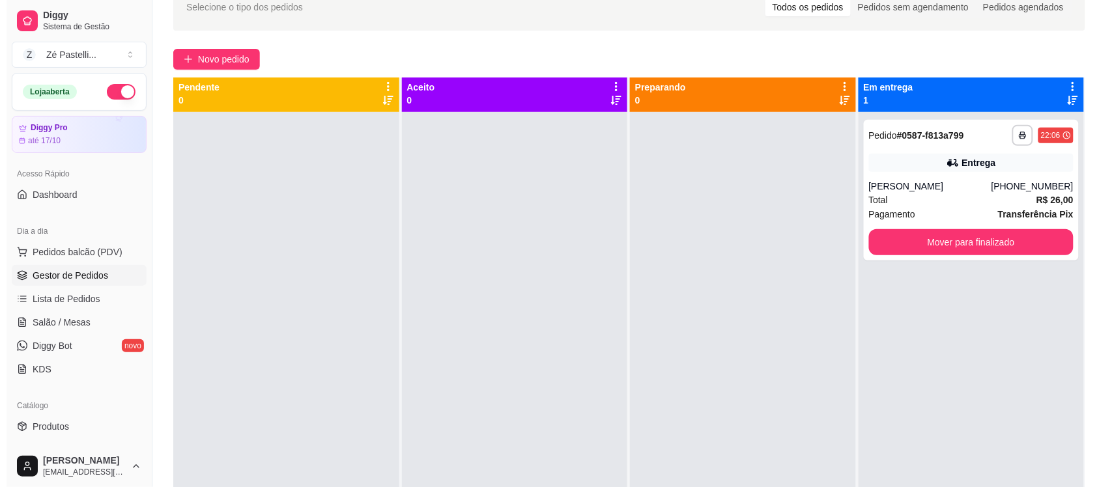
scroll to position [0, 0]
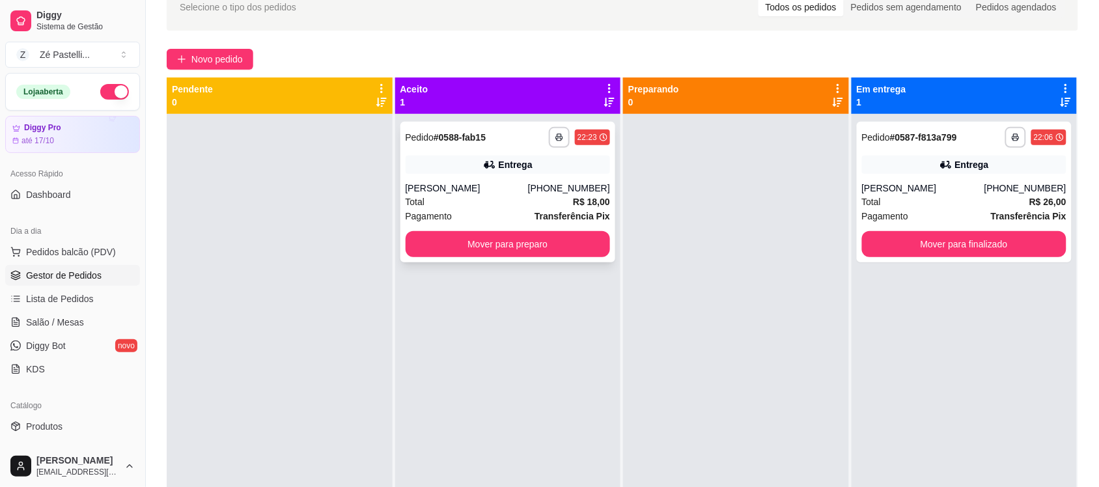
click at [513, 175] on div "**********" at bounding box center [509, 192] width 216 height 141
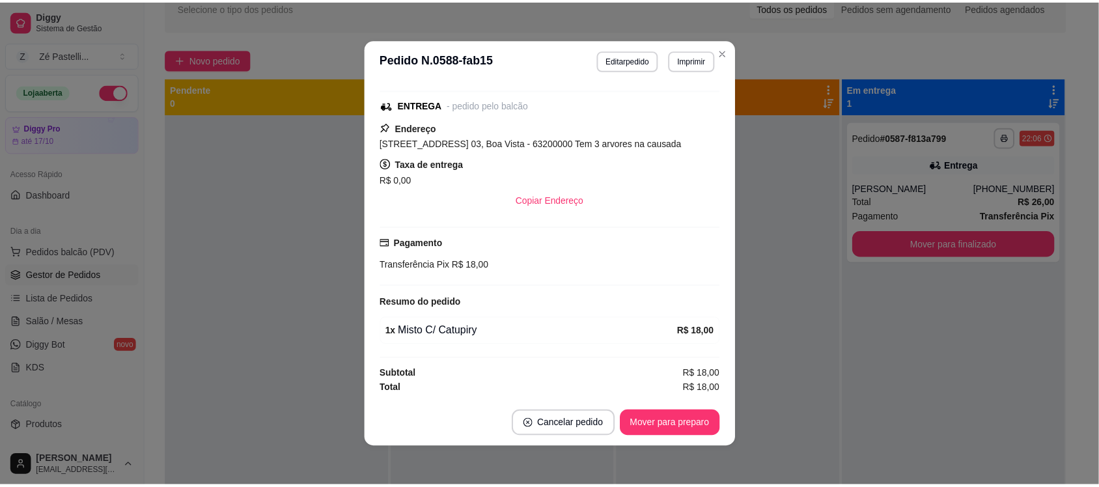
scroll to position [177, 0]
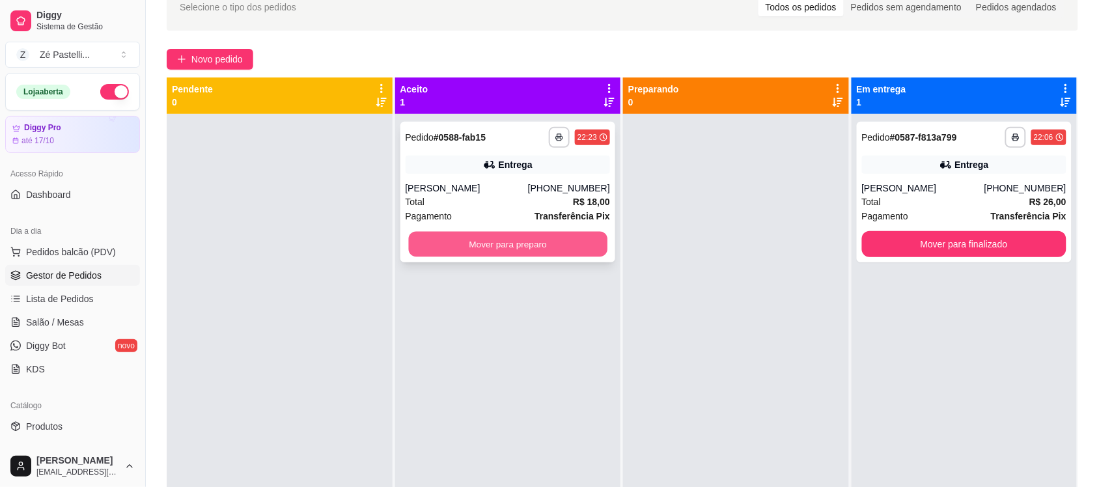
click at [591, 249] on button "Mover para preparo" at bounding box center [507, 244] width 199 height 25
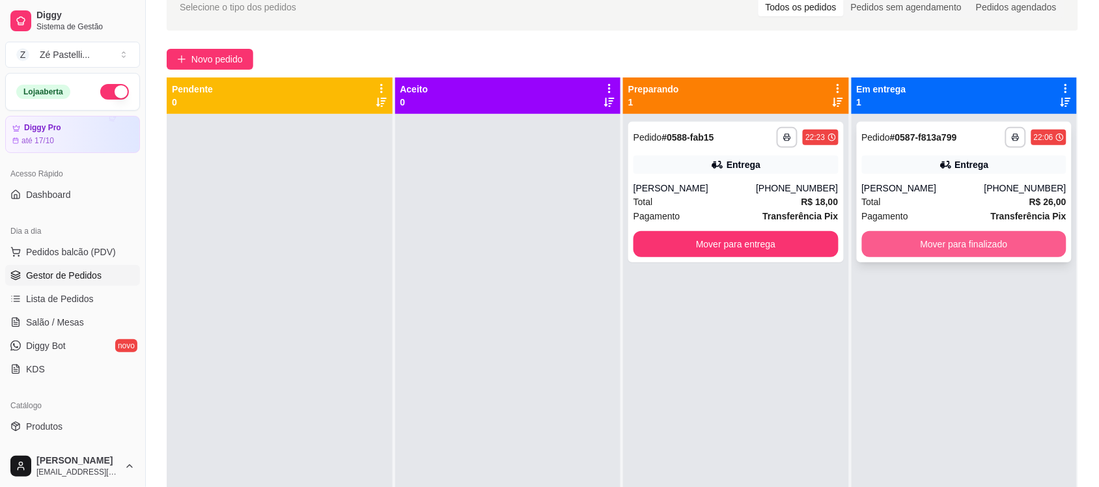
click at [887, 238] on button "Mover para finalizado" at bounding box center [964, 244] width 205 height 26
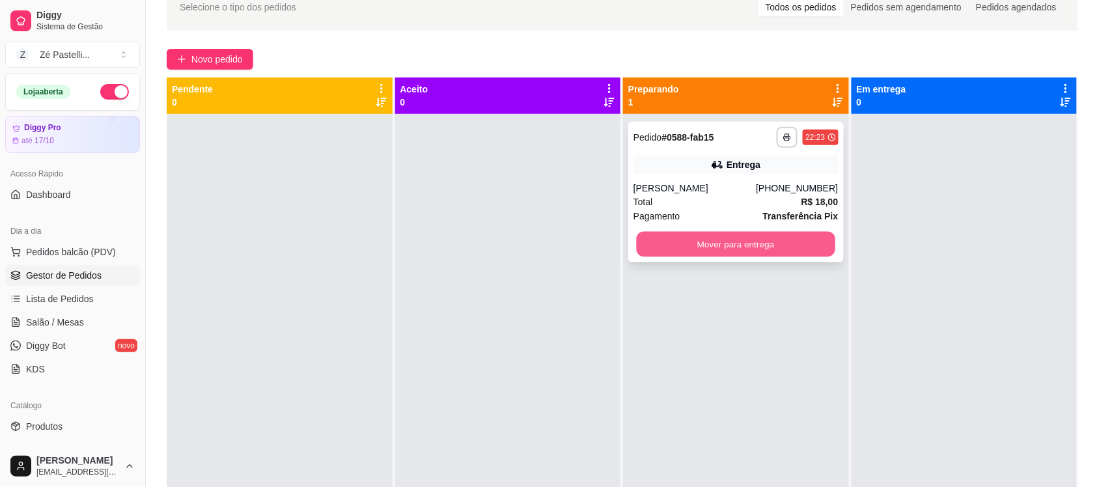
click at [744, 245] on button "Mover para entrega" at bounding box center [736, 244] width 199 height 25
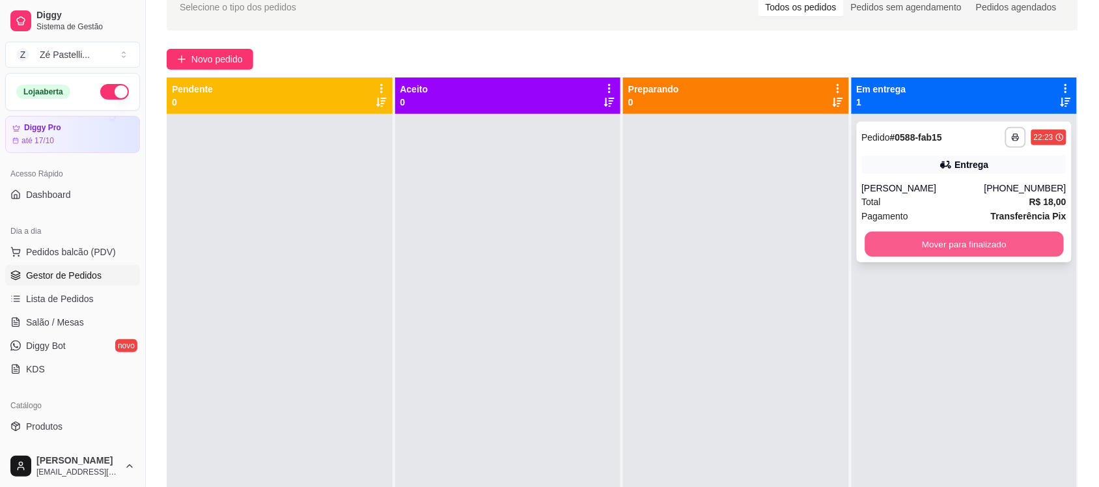
click at [909, 246] on button "Mover para finalizado" at bounding box center [964, 244] width 199 height 25
